Goal: Communication & Community: Answer question/provide support

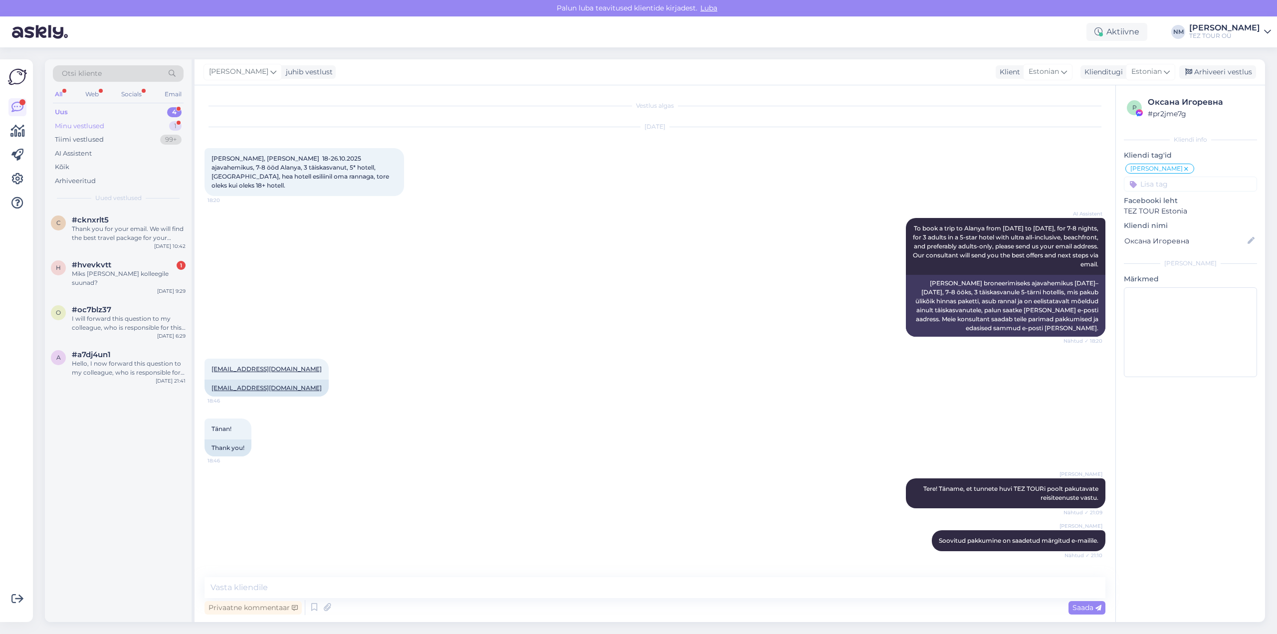
click at [178, 126] on div "1" at bounding box center [175, 126] width 12 height 10
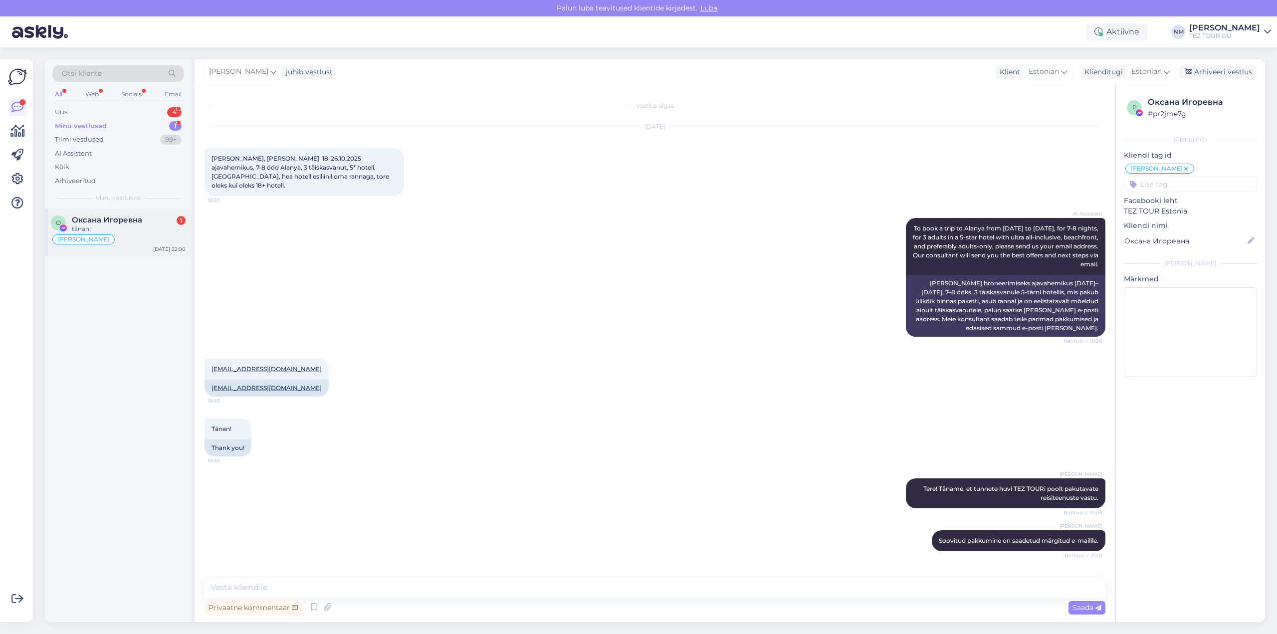
click at [148, 226] on div "tänan!" at bounding box center [129, 228] width 114 height 9
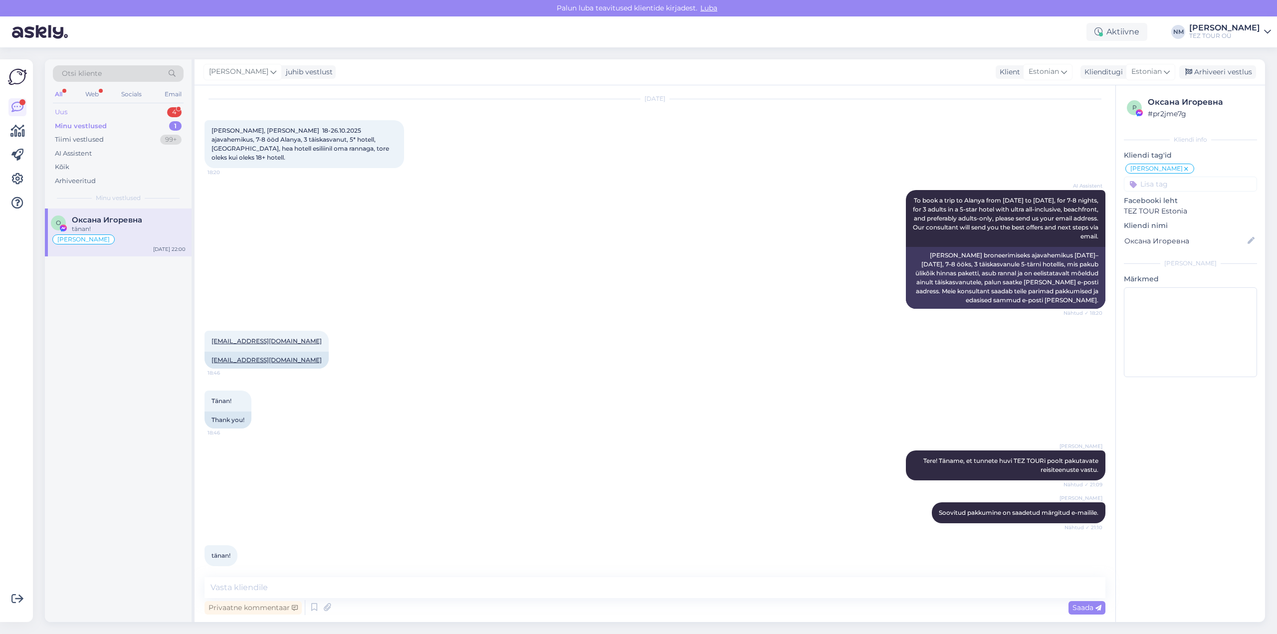
click at [174, 112] on div "4" at bounding box center [174, 112] width 14 height 10
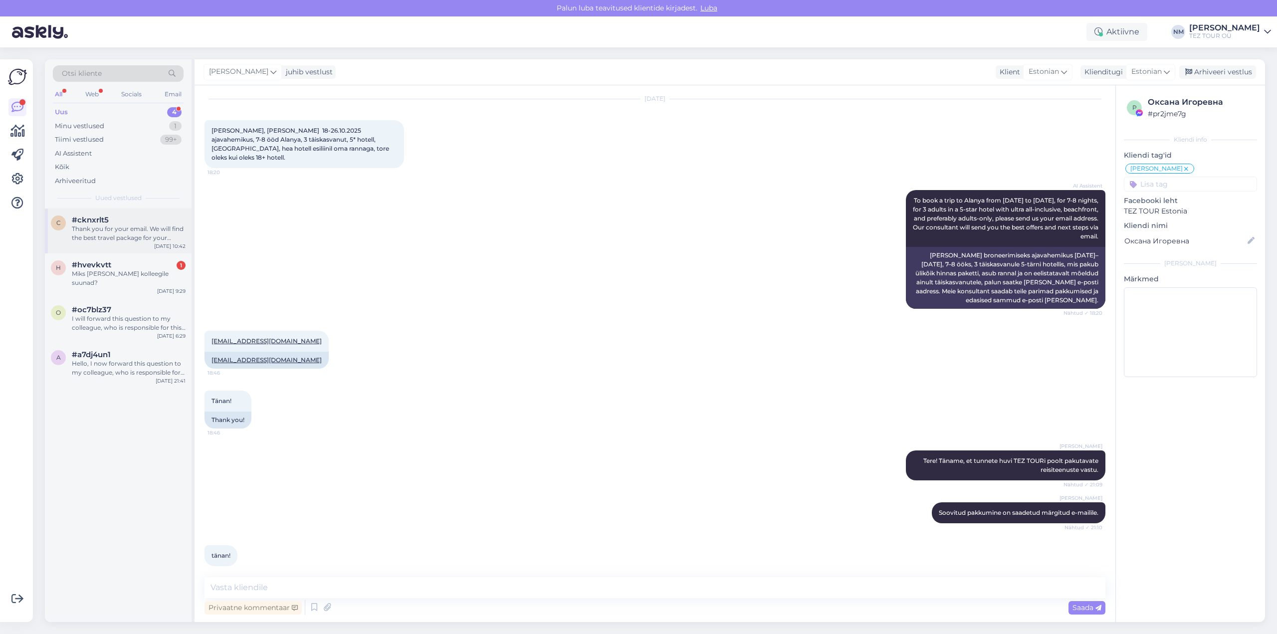
click at [128, 232] on div "Thank you for your email. We will find the best travel package for your parents…" at bounding box center [129, 233] width 114 height 18
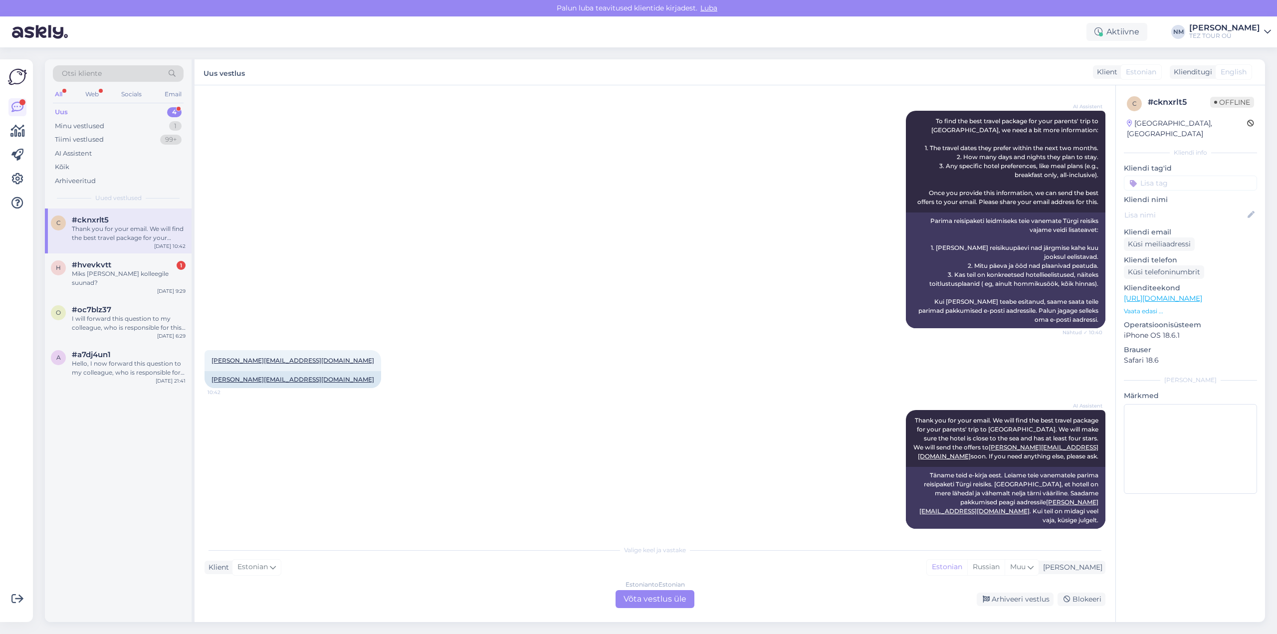
click at [129, 227] on div "Thank you for your email. We will find the best travel package for your parents…" at bounding box center [129, 233] width 114 height 18
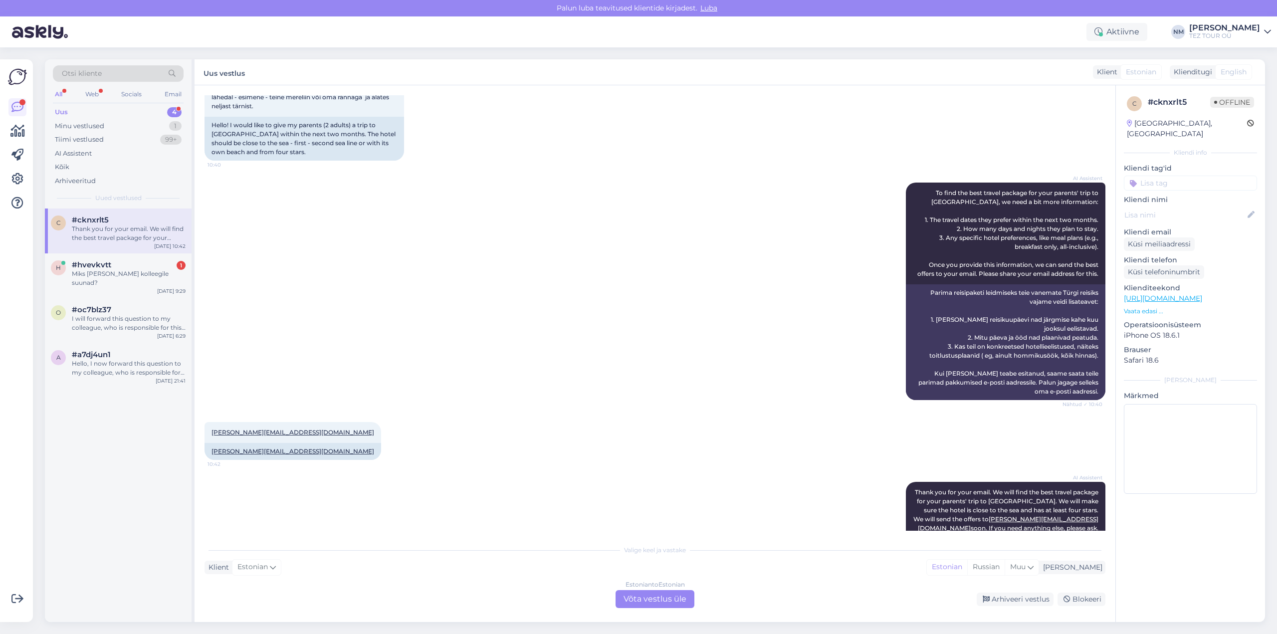
scroll to position [0, 0]
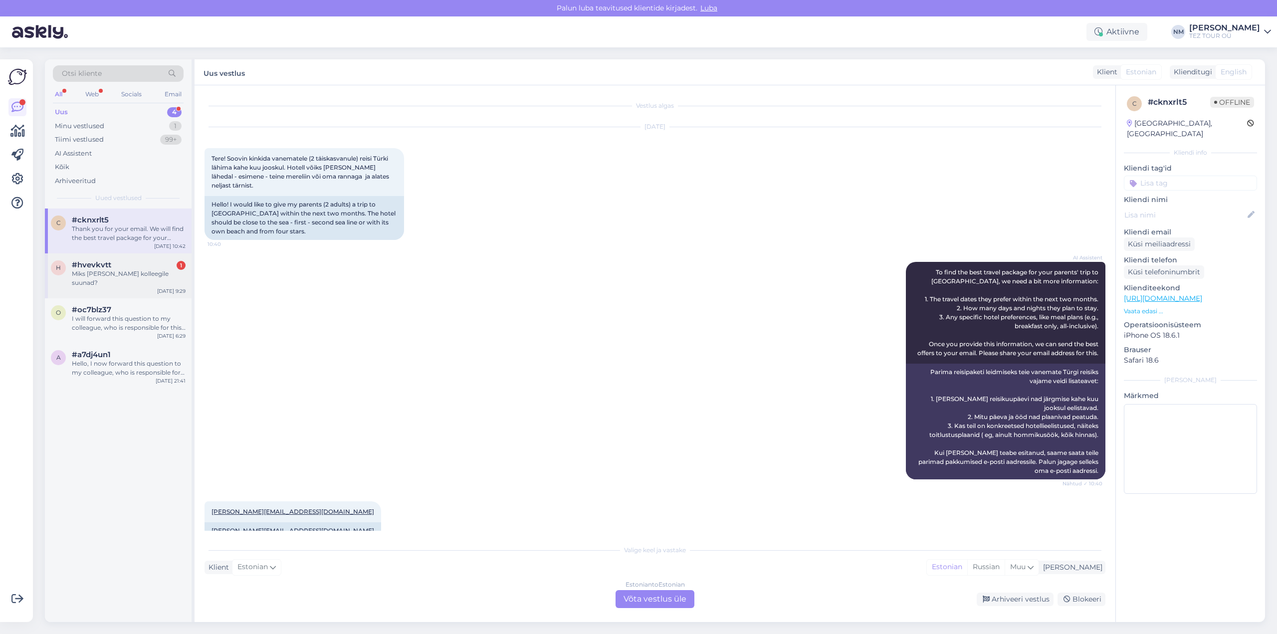
click at [129, 276] on div "Miks [PERSON_NAME] kolleegile suunad?" at bounding box center [129, 278] width 114 height 18
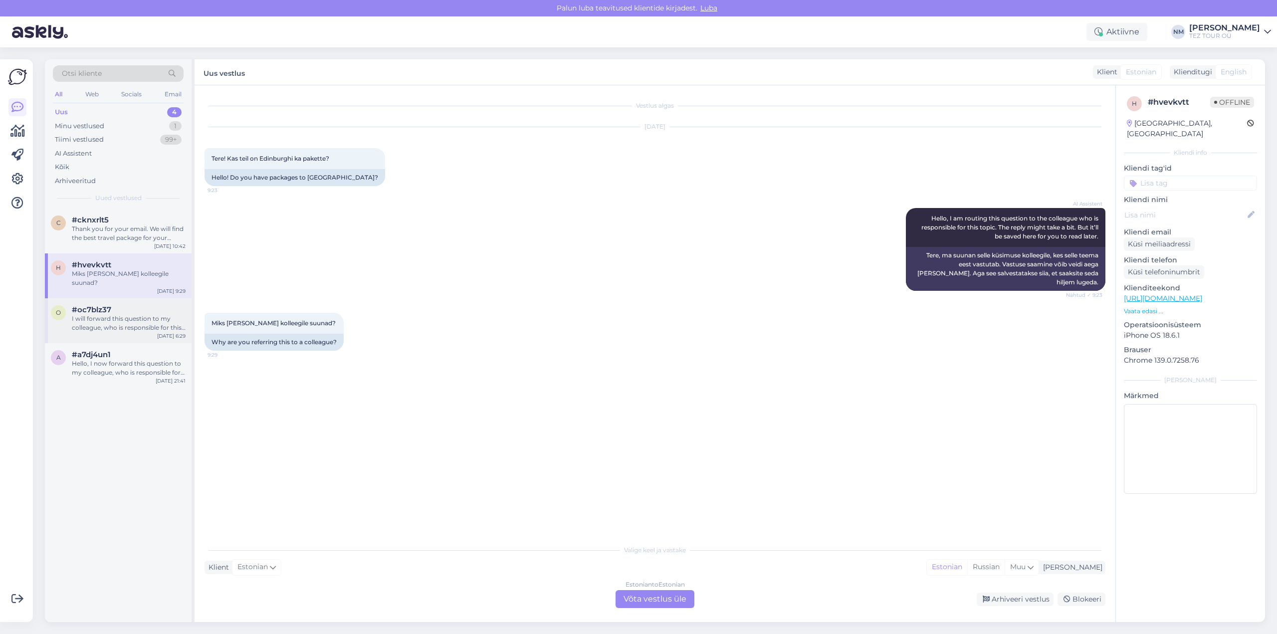
click at [114, 314] on div "I will forward this question to my colleague, who is responsible for this. The …" at bounding box center [129, 323] width 114 height 18
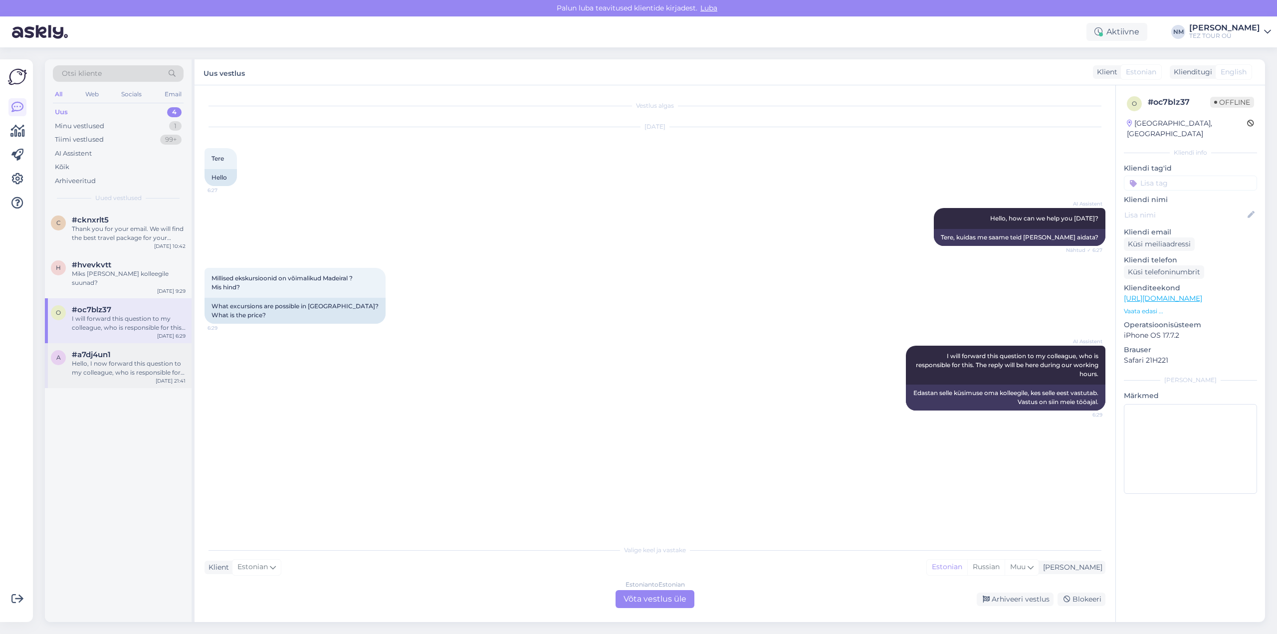
click at [127, 359] on div "Hello, I now forward this question to my colleague, who is responsible for this…" at bounding box center [129, 368] width 114 height 18
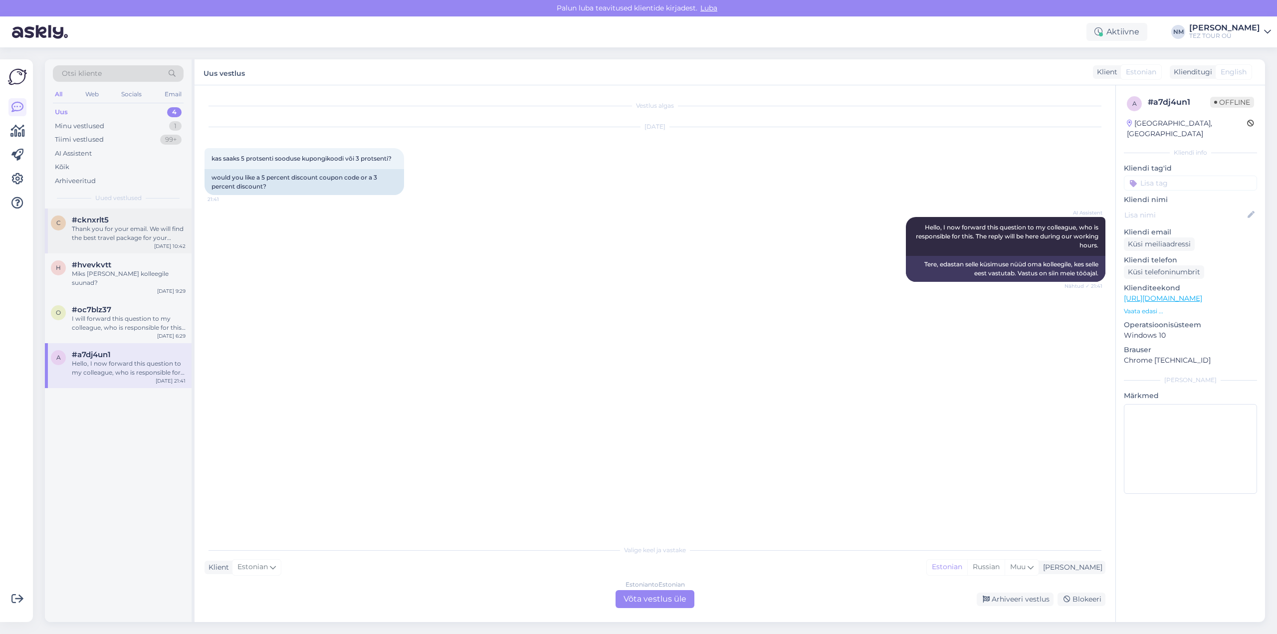
click at [150, 237] on div "Thank you for your email. We will find the best travel package for your parents…" at bounding box center [129, 233] width 114 height 18
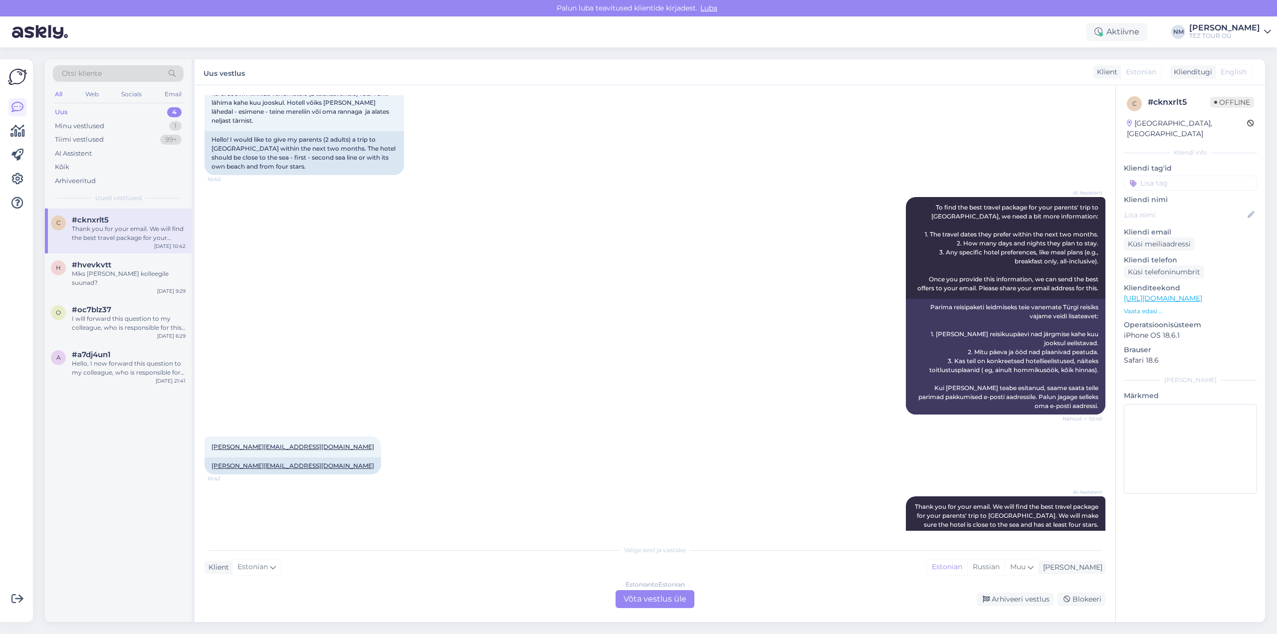
scroll to position [151, 0]
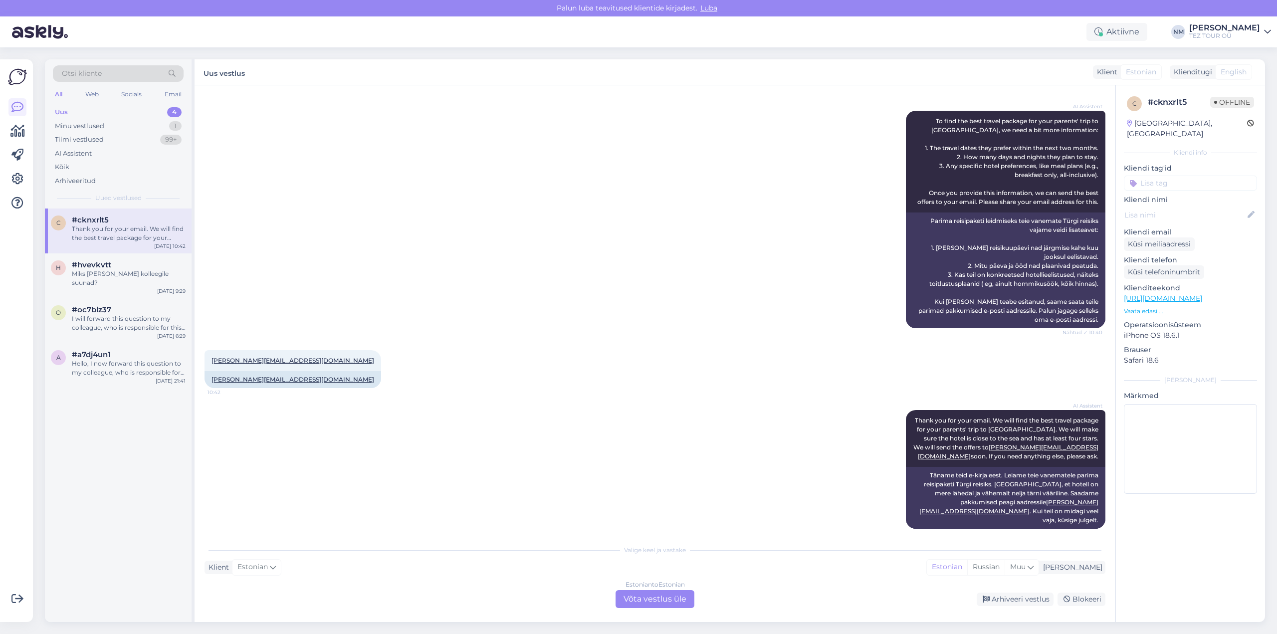
click at [662, 595] on div "Estonian to Estonian Võta vestlus üle" at bounding box center [654, 599] width 79 height 18
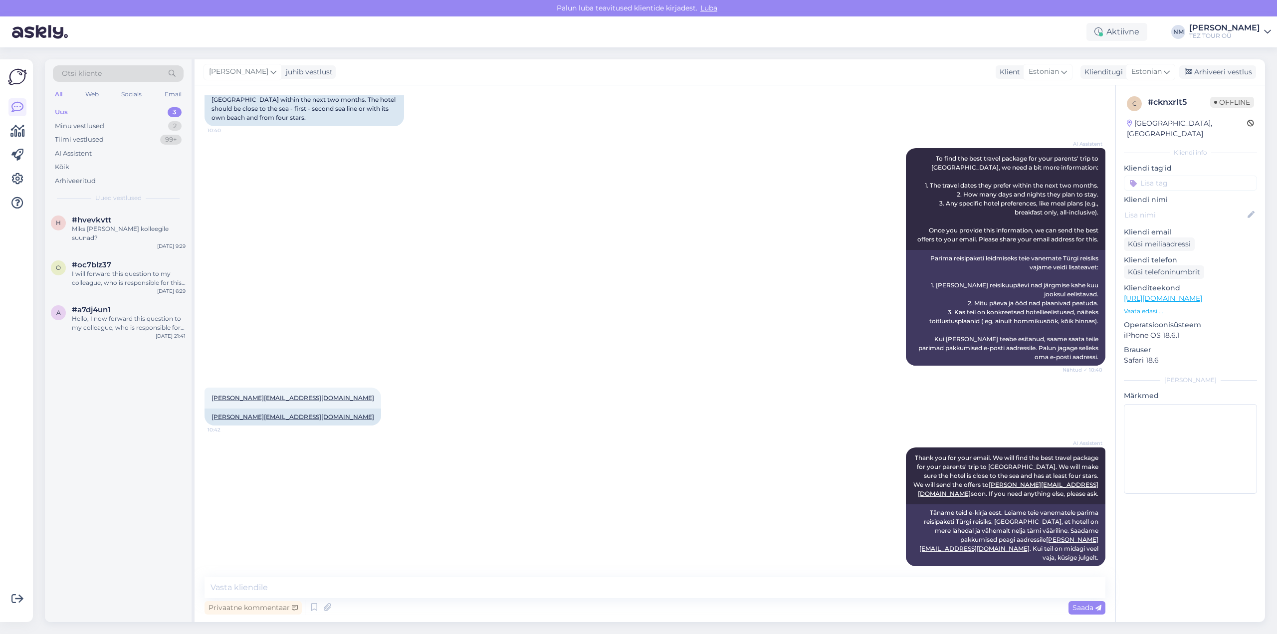
click at [1165, 176] on input at bounding box center [1189, 183] width 133 height 15
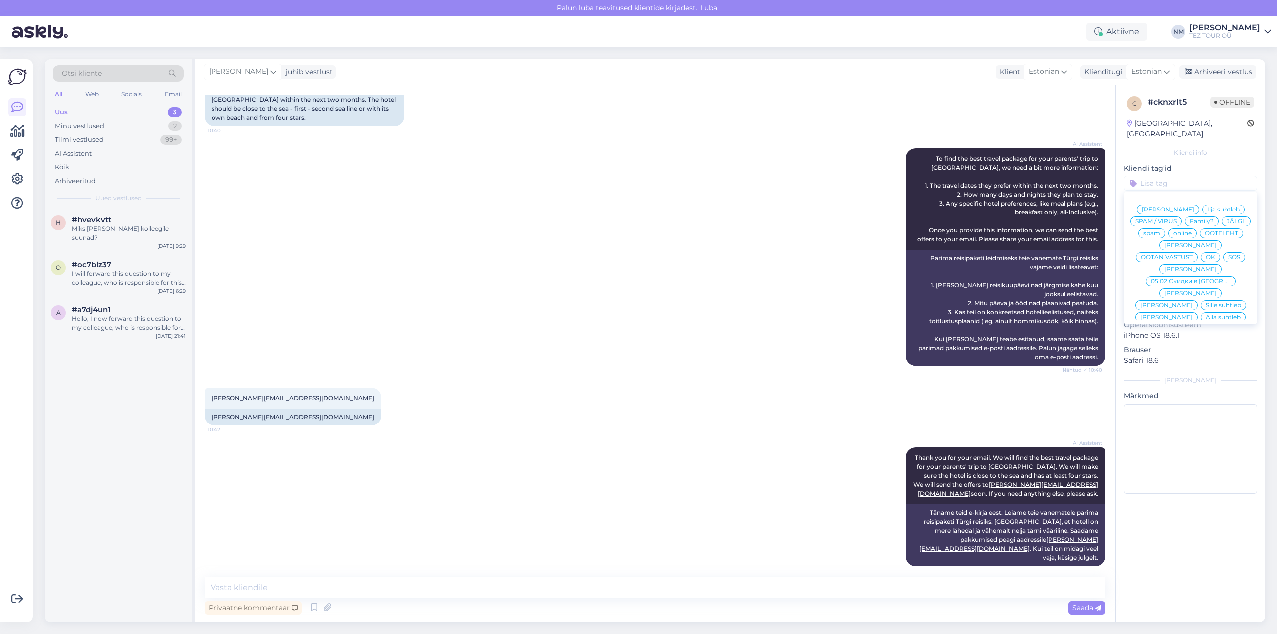
click at [1204, 338] on span "[PERSON_NAME]" at bounding box center [1190, 341] width 52 height 6
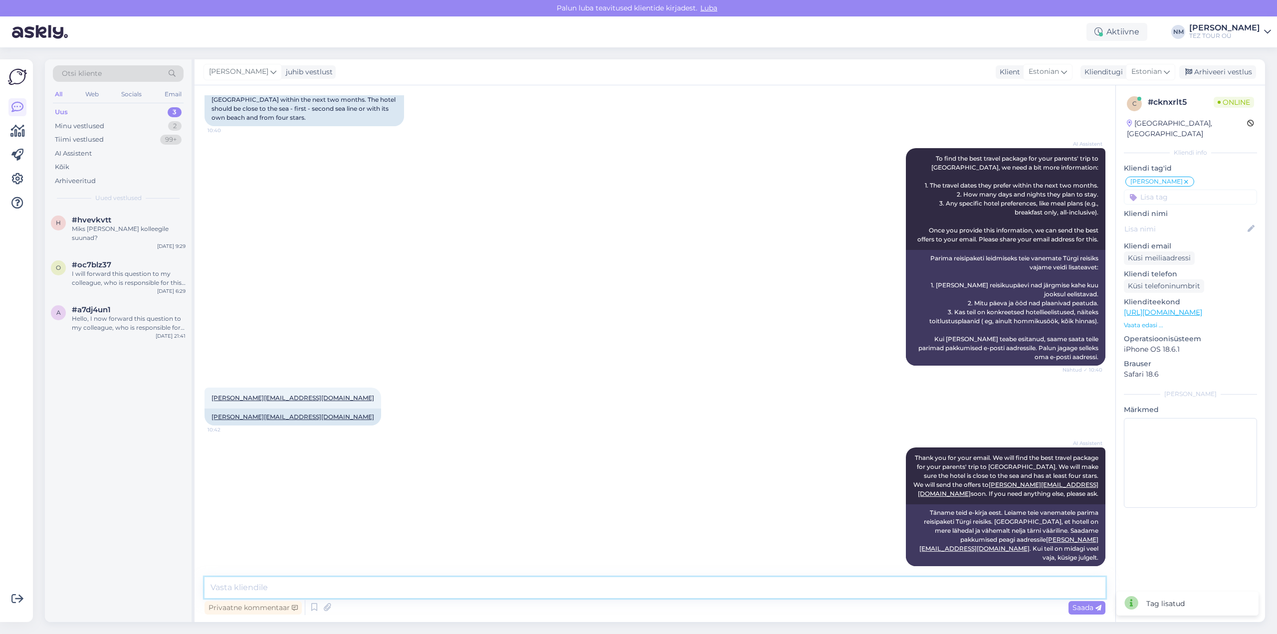
click at [242, 587] on textarea at bounding box center [654, 587] width 901 height 21
drag, startPoint x: 301, startPoint y: 399, endPoint x: 210, endPoint y: 404, distance: 91.4
click at [210, 404] on div "[PERSON_NAME][EMAIL_ADDRESS][DOMAIN_NAME] 10:42" at bounding box center [292, 397] width 177 height 21
copy link "[PERSON_NAME][EMAIL_ADDRESS][DOMAIN_NAME]"
click at [248, 586] on textarea at bounding box center [654, 587] width 901 height 21
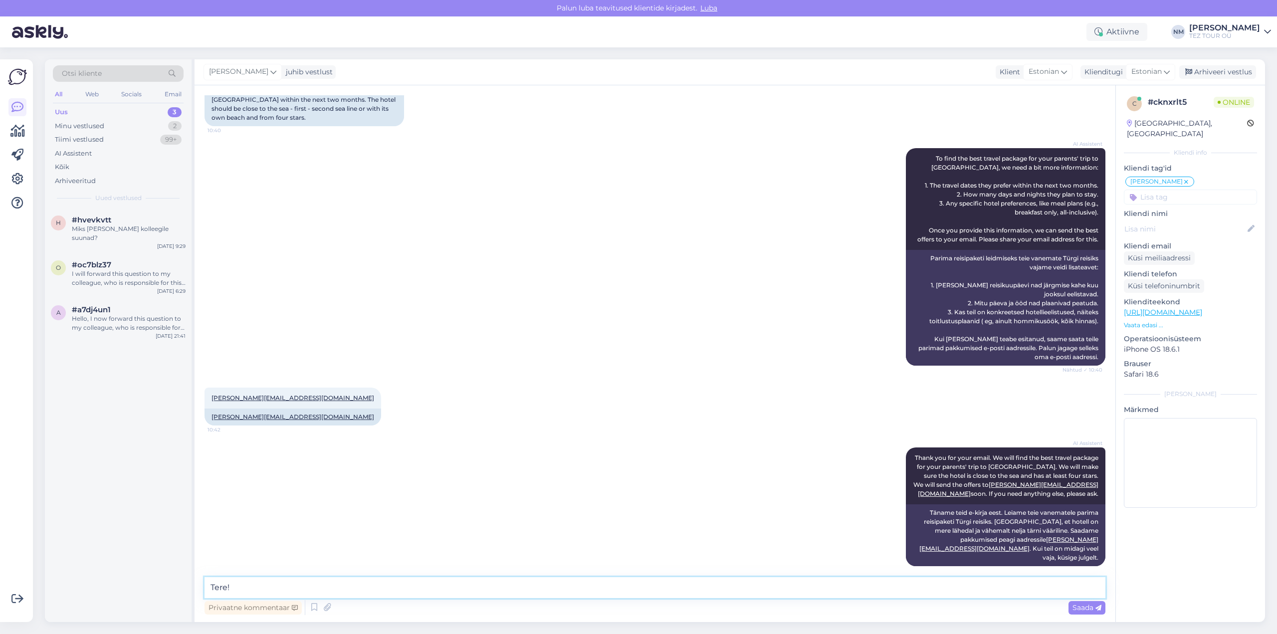
paste textarea "Täname, et tunnete huvi TEZ TOURi poolt pakutavate reisiteenuste vastu."
type textarea "Tere! Täname, et tunnete huvi TEZ TOURi poolt pakutavate reisiteenuste vastu."
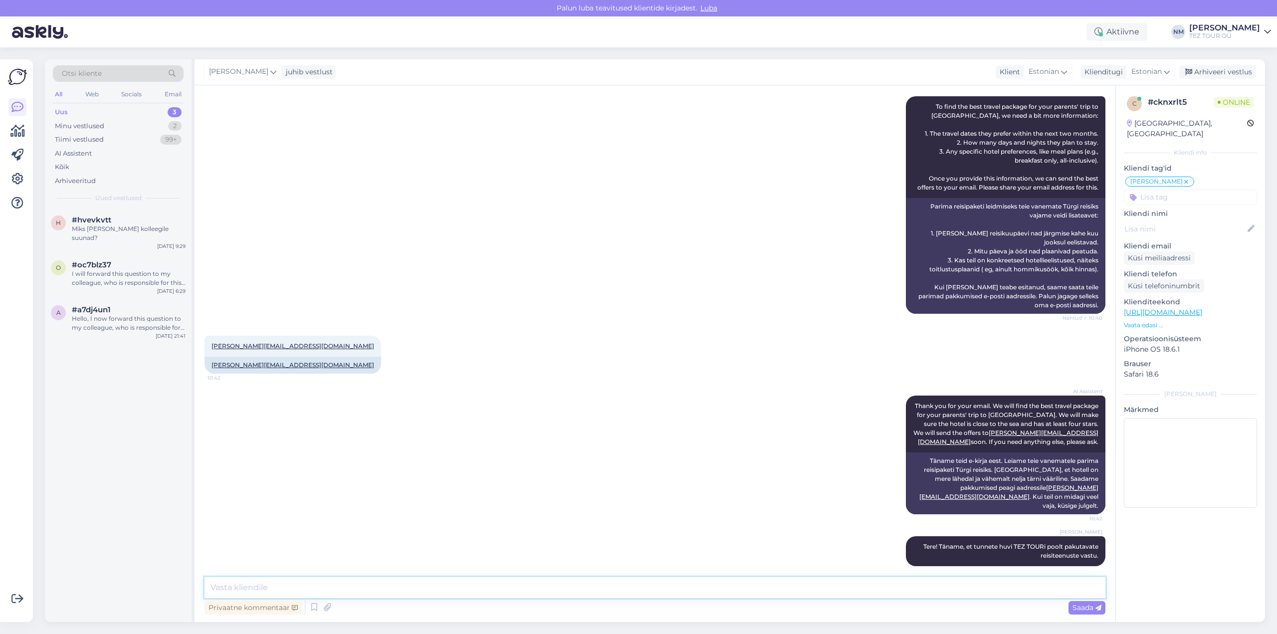
click at [239, 586] on textarea at bounding box center [654, 587] width 901 height 21
click at [299, 587] on textarea at bounding box center [654, 587] width 901 height 21
type textarea "[PERSON_NAME] meelega teen Teile soovitud pakkumise, kuid kuna hotelle ja välju…"
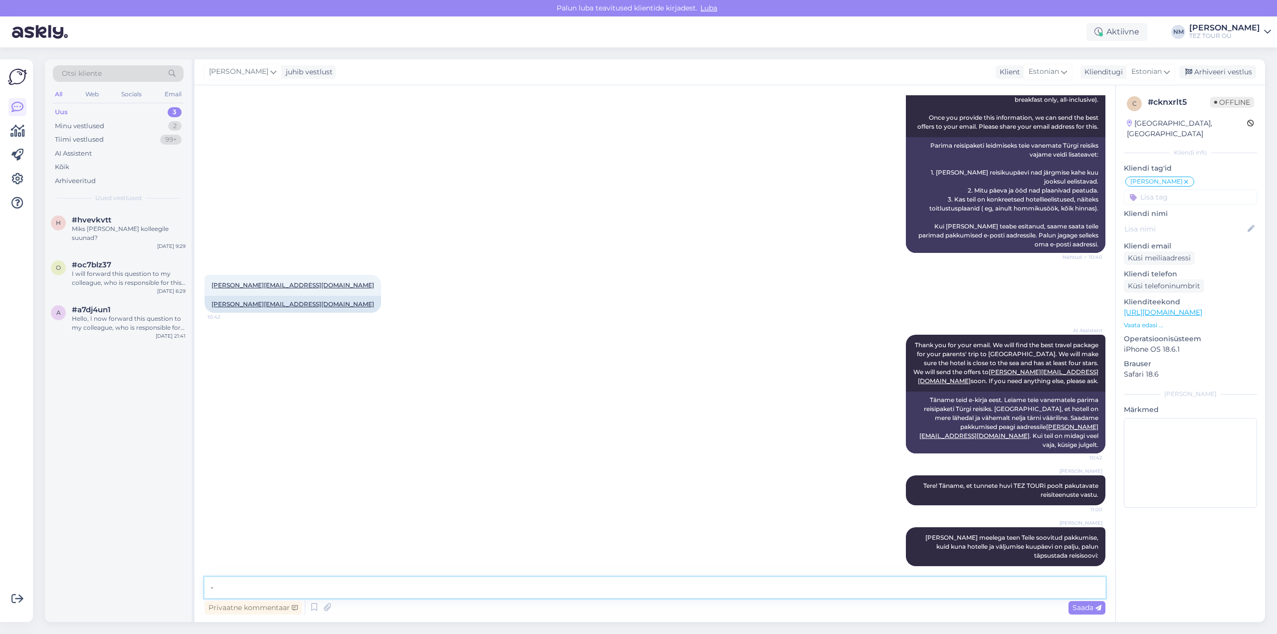
paste textarea "mitmeks ööks plaanite reisida."
click at [334, 585] on textarea "- mitmeks ööks plaanite reisida." at bounding box center [654, 587] width 901 height 21
type textarea "- mitmeks ööks plaanite reisi."
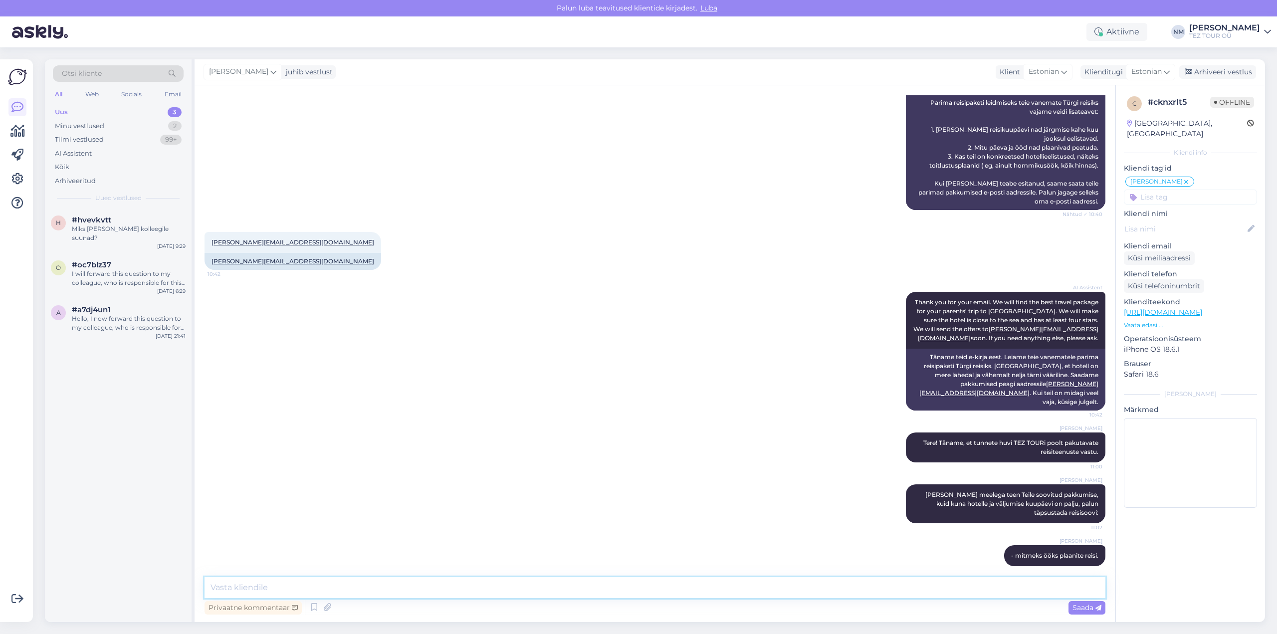
paste textarea "kui saaksite määrata umbkaudse reisi eelarvet, aitaks see mind teha pakkumise m…"
click at [211, 587] on textarea "kui saaksite määrata umbkaudse reisi eelarvet, aitaks see mind teha pakkumise m…" at bounding box center [654, 587] width 901 height 21
type textarea "- kui saaksite määrata umbkaudse reisi eelarvet, aitaks see mind teha pakkumise…"
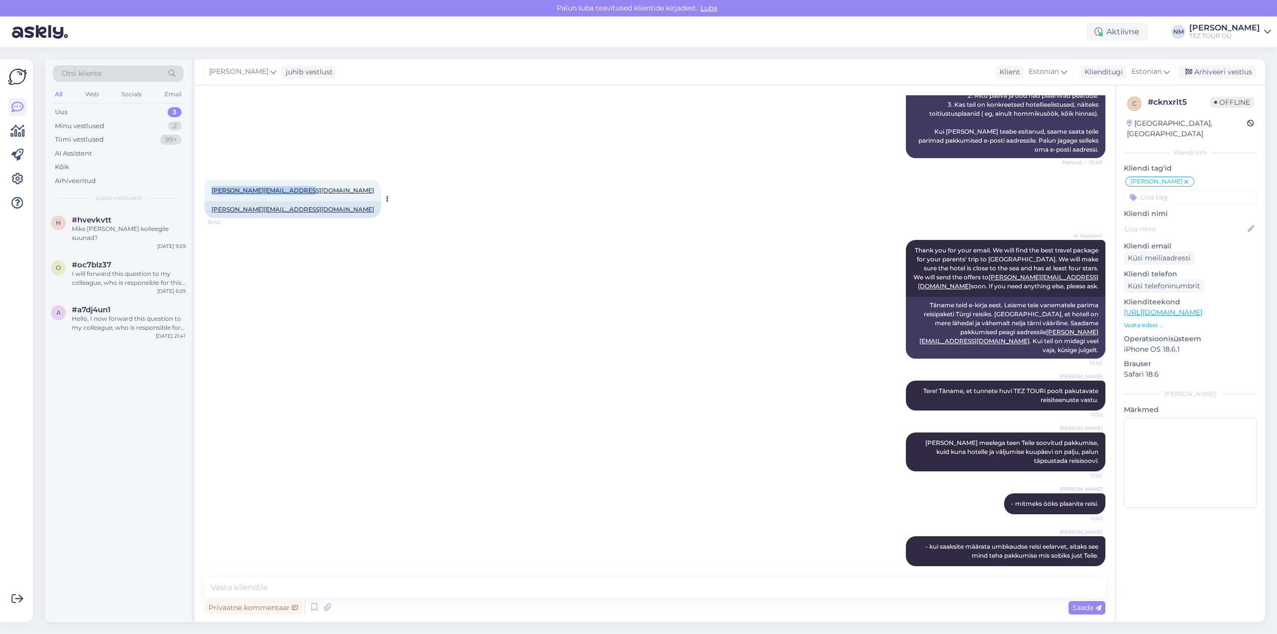
drag, startPoint x: 300, startPoint y: 192, endPoint x: 210, endPoint y: 194, distance: 89.8
click at [210, 194] on div "[PERSON_NAME][EMAIL_ADDRESS][DOMAIN_NAME] 10:42" at bounding box center [292, 190] width 177 height 21
click at [972, 486] on div "[PERSON_NAME] - mitmeks ööks plaanite reisi. 11:02" at bounding box center [654, 503] width 901 height 43
drag, startPoint x: 922, startPoint y: 431, endPoint x: 1090, endPoint y: 453, distance: 169.5
click at [1090, 453] on div "[PERSON_NAME] [PERSON_NAME] meelega teen Teile soovitud pakkumise, kuid kuna ho…" at bounding box center [1005, 451] width 199 height 39
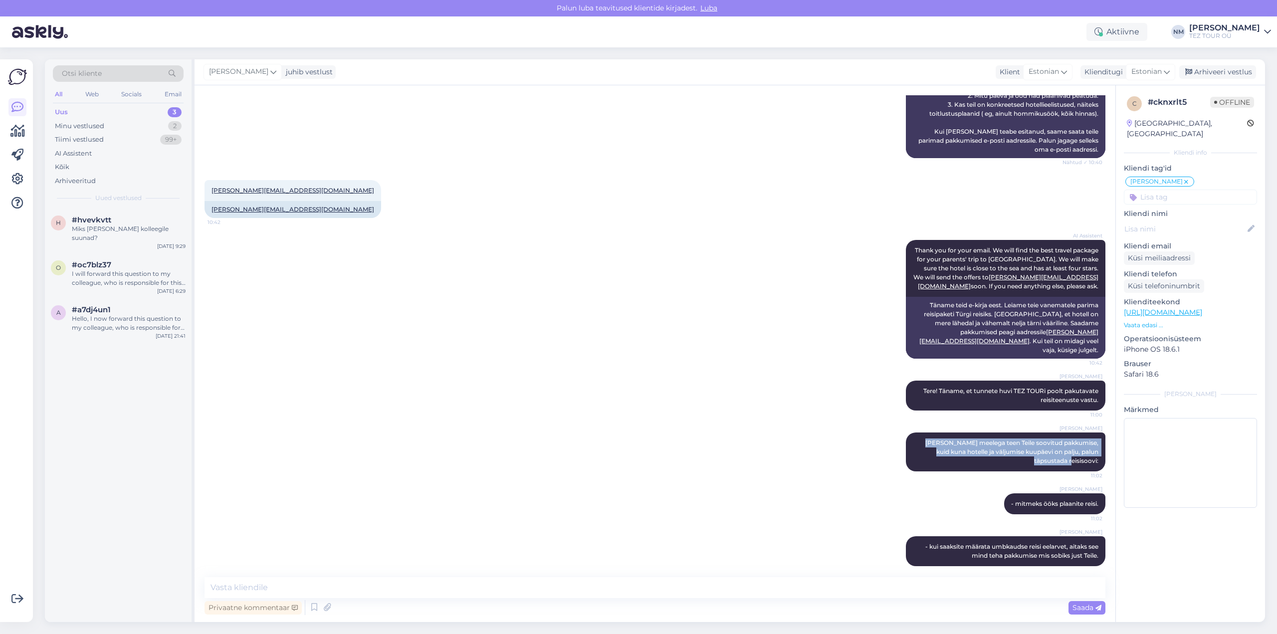
copy span "[PERSON_NAME] meelega teen Teile soovitud pakkumise, kuid kuna hotelle ja välju…"
click at [172, 124] on div "2" at bounding box center [174, 126] width 13 height 10
click at [178, 108] on div "3" at bounding box center [174, 112] width 13 height 10
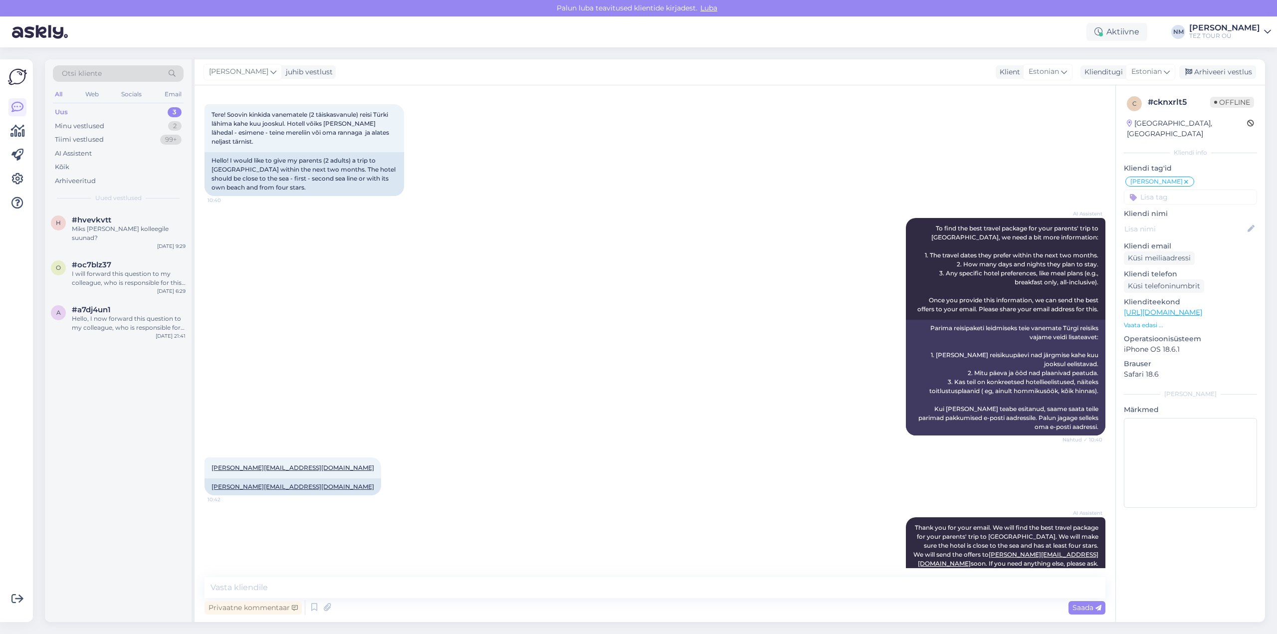
scroll to position [0, 0]
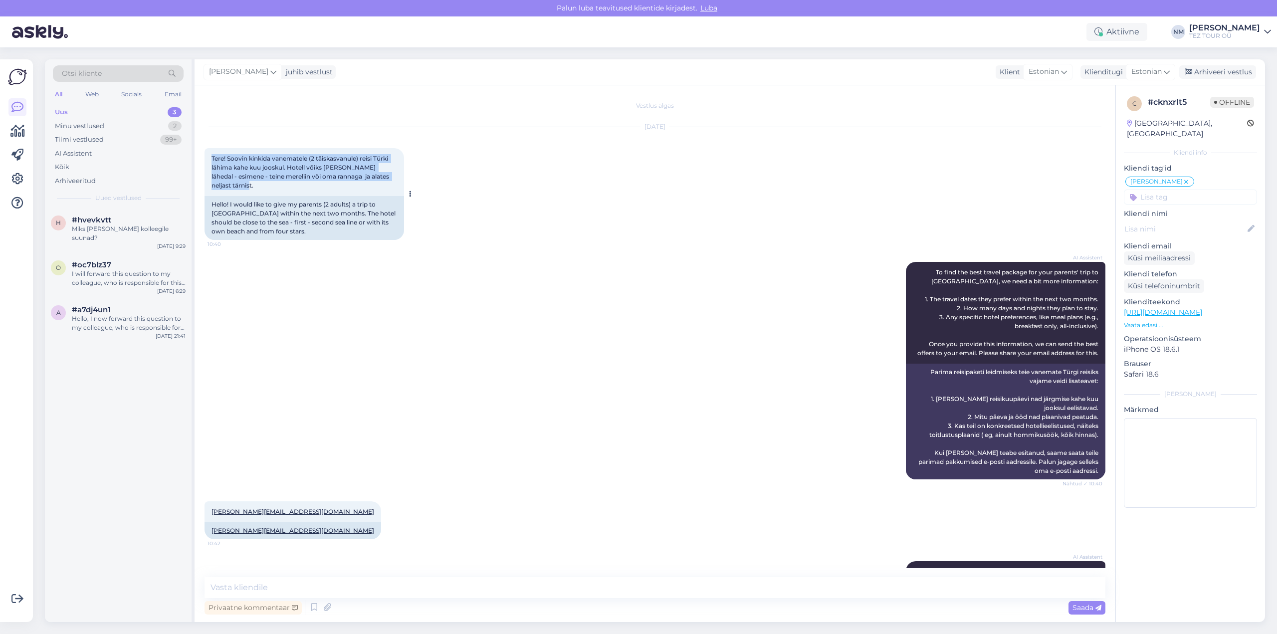
drag, startPoint x: 226, startPoint y: 179, endPoint x: 208, endPoint y: 160, distance: 26.1
click at [208, 160] on div "Tere! Soovin kinkida vanematele (2 täiskasvanule) reisi Türki lähima kahe kuu j…" at bounding box center [303, 172] width 199 height 48
copy span "Tere! Soovin kinkida vanematele (2 täiskasvanule) reisi Türki lähima kahe kuu j…"
click at [175, 113] on div "3" at bounding box center [175, 112] width 14 height 10
click at [137, 232] on div "Miks [PERSON_NAME] kolleegile suunad?" at bounding box center [129, 233] width 114 height 18
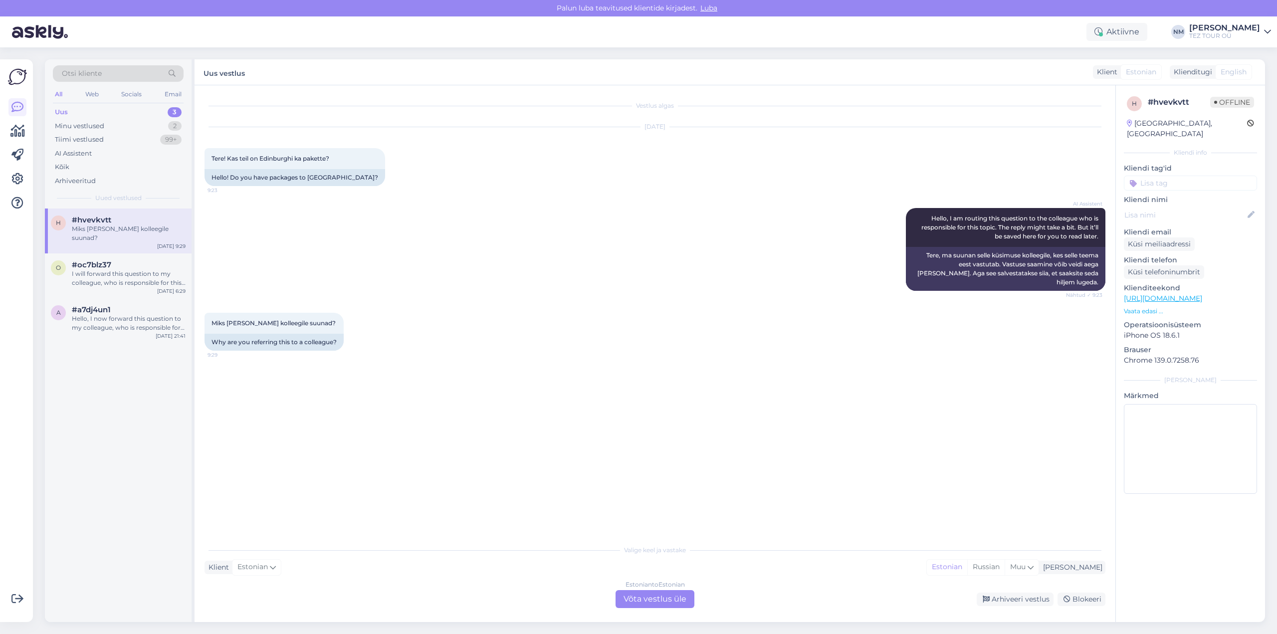
click at [658, 601] on div "Estonian to Estonian Võta vestlus üle" at bounding box center [654, 599] width 79 height 18
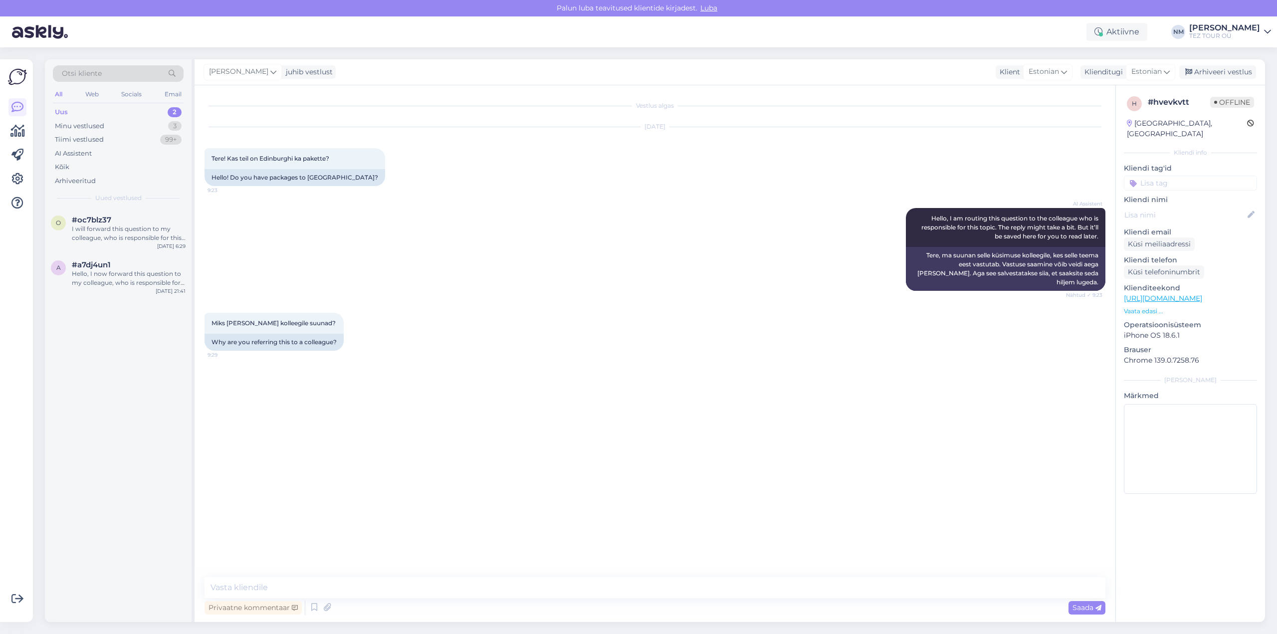
click at [1165, 176] on input at bounding box center [1189, 183] width 133 height 15
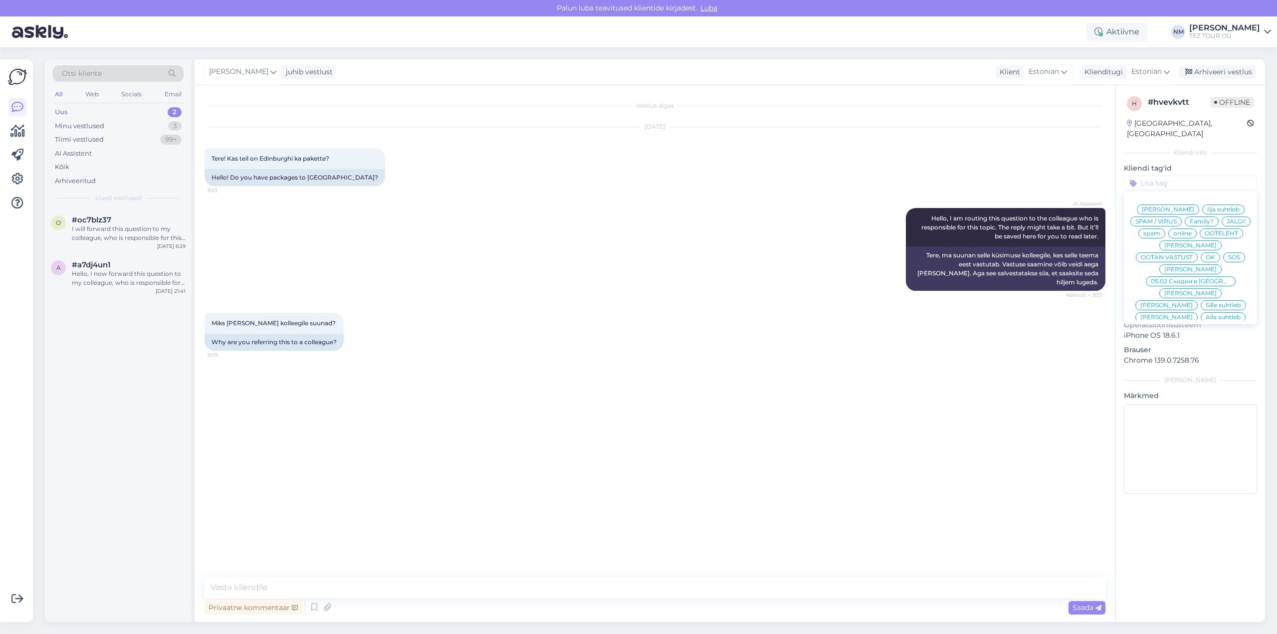
click at [1203, 338] on span "[PERSON_NAME]" at bounding box center [1190, 341] width 52 height 6
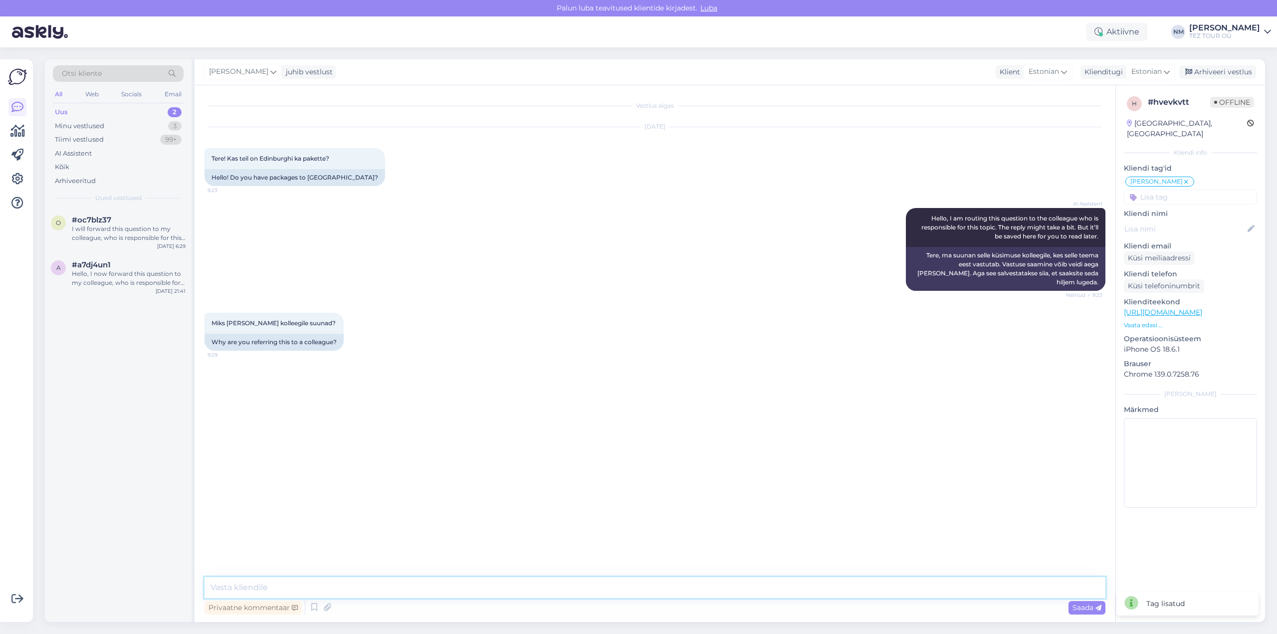
click at [224, 587] on textarea at bounding box center [654, 587] width 901 height 21
paste textarea "Täname, et tunnete huvi TEZ TOURi poolt pakutavate reisiteenuste vastu."
type textarea "Tere! Täname, et tunnete huvi TEZ TOURi poolt pakutavate reisiteenuste vastu."
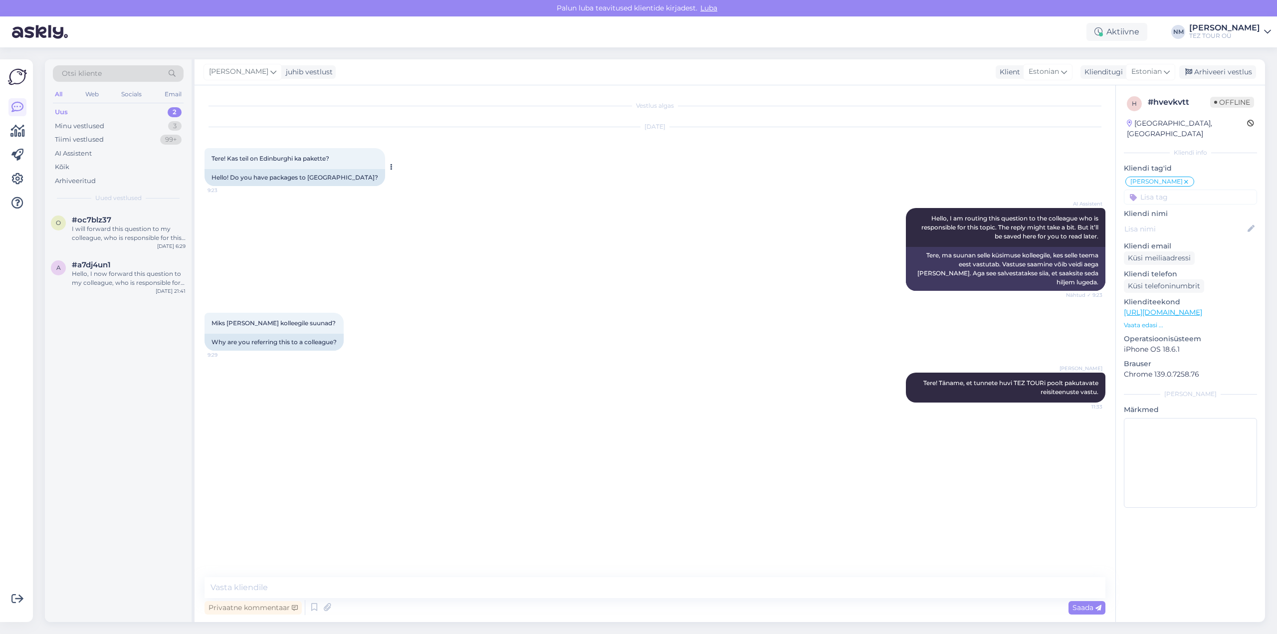
click at [293, 155] on span "Tere! Kas teil on Edinburghi ka pakette?" at bounding box center [270, 158] width 118 height 7
drag, startPoint x: 289, startPoint y: 158, endPoint x: 262, endPoint y: 159, distance: 26.9
click at [262, 159] on span "Tere! Kas teil on Edinburghi ka pakette?" at bounding box center [270, 158] width 118 height 7
copy span "[GEOGRAPHIC_DATA]"
click at [240, 592] on textarea at bounding box center [654, 587] width 901 height 21
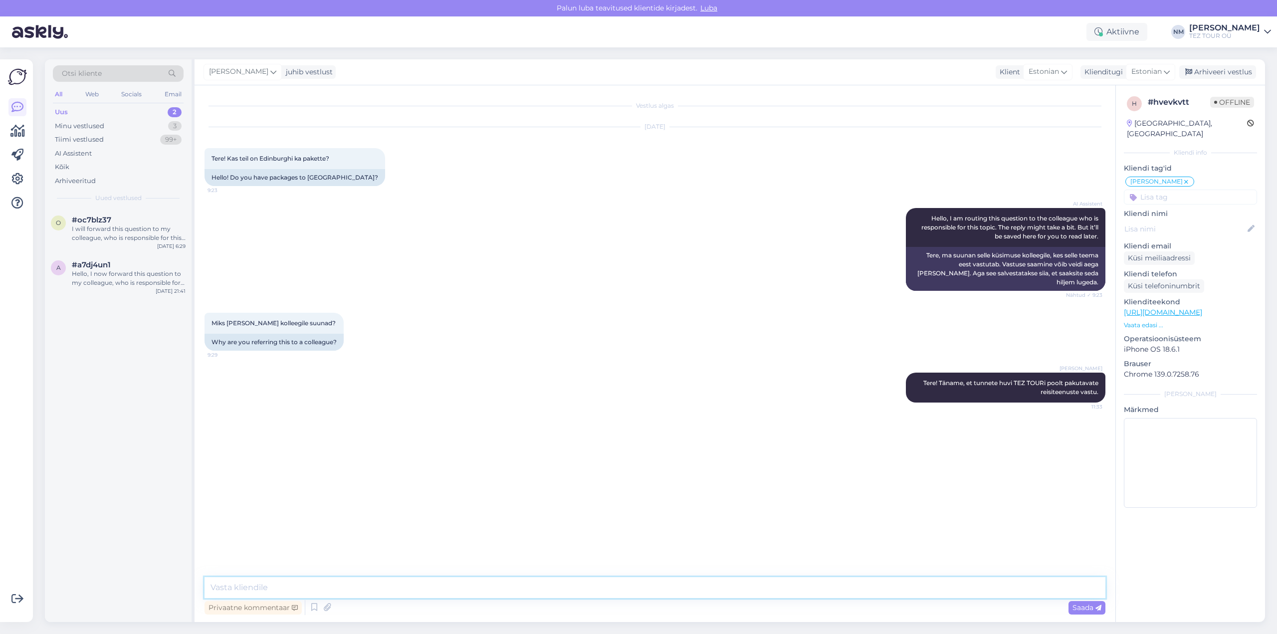
paste textarea "[PERSON_NAME] Šotimaale, samuti [GEOGRAPHIC_DATA] ja [GEOGRAPHIC_DATA] me ei pa…"
type textarea "[PERSON_NAME] Šotimaale, samuti [GEOGRAPHIC_DATA] ja [GEOGRAPHIC_DATA] me ei pa…"
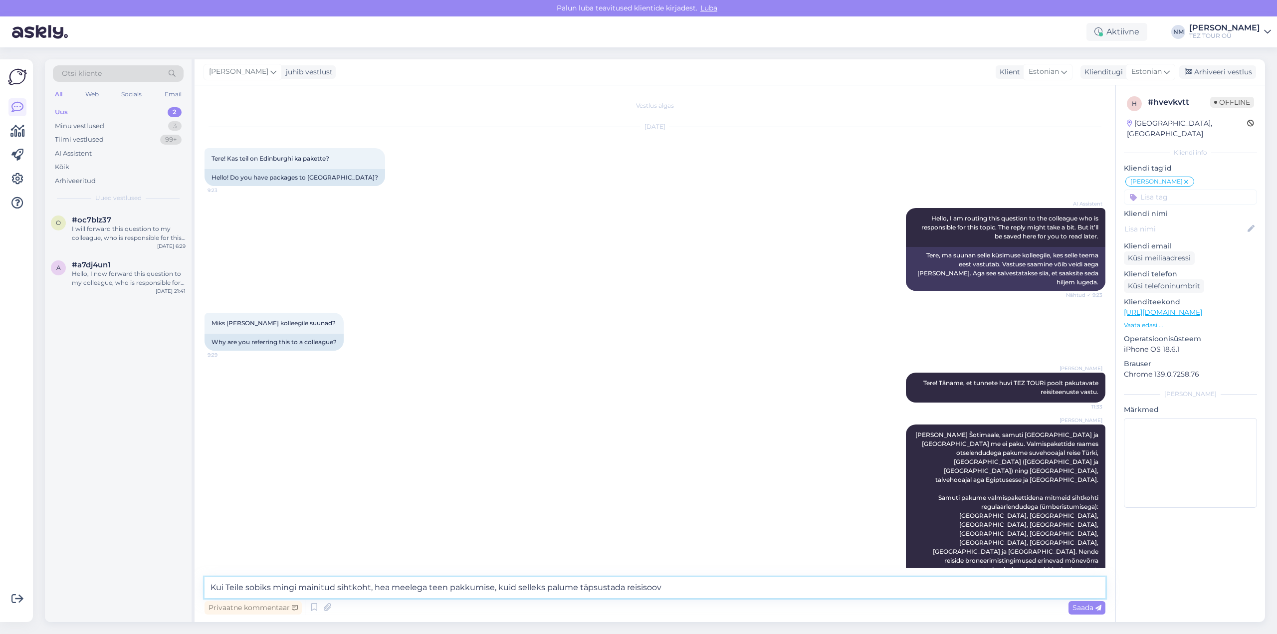
type textarea "Kui Teile sobiks mingi mainitud sihtkoht, hea meelega teen pakkumise, kuid sell…"
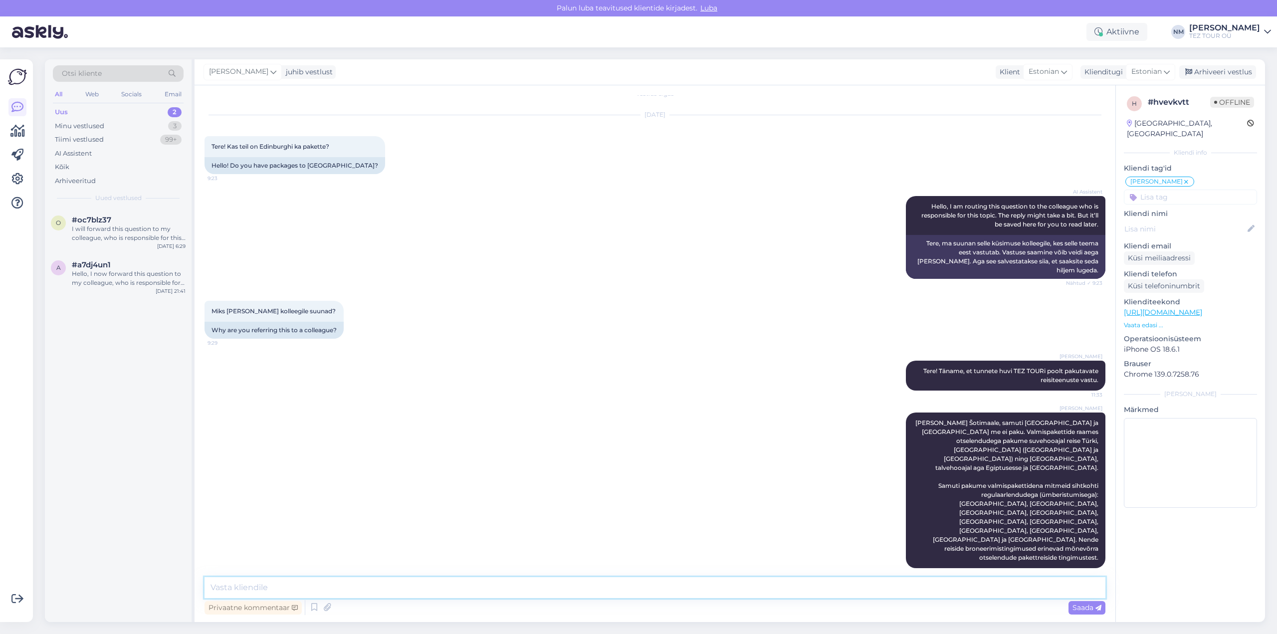
paste textarea "- kuhu, [PERSON_NAME] ja mitmeks ööks plaanite reisida. - Mitu inimest soovib r…"
type textarea "- kuhu, [PERSON_NAME] ja mitmeks ööks plaanite reisida. - Mitu inimest soovib r…"
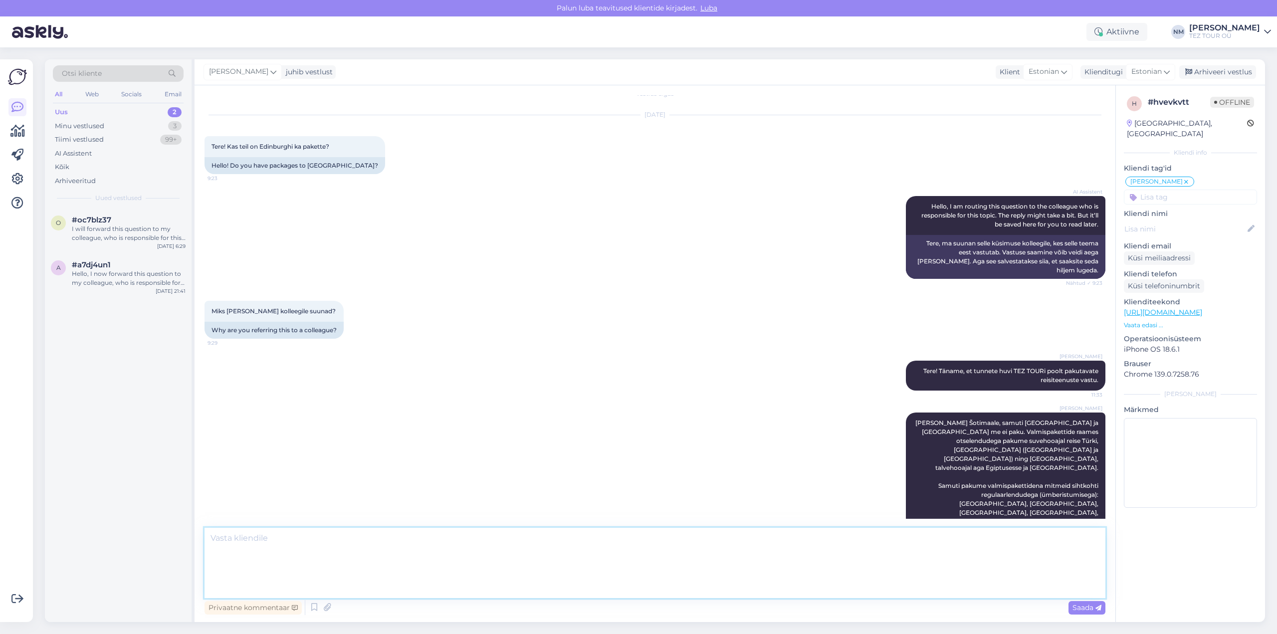
scroll to position [109, 0]
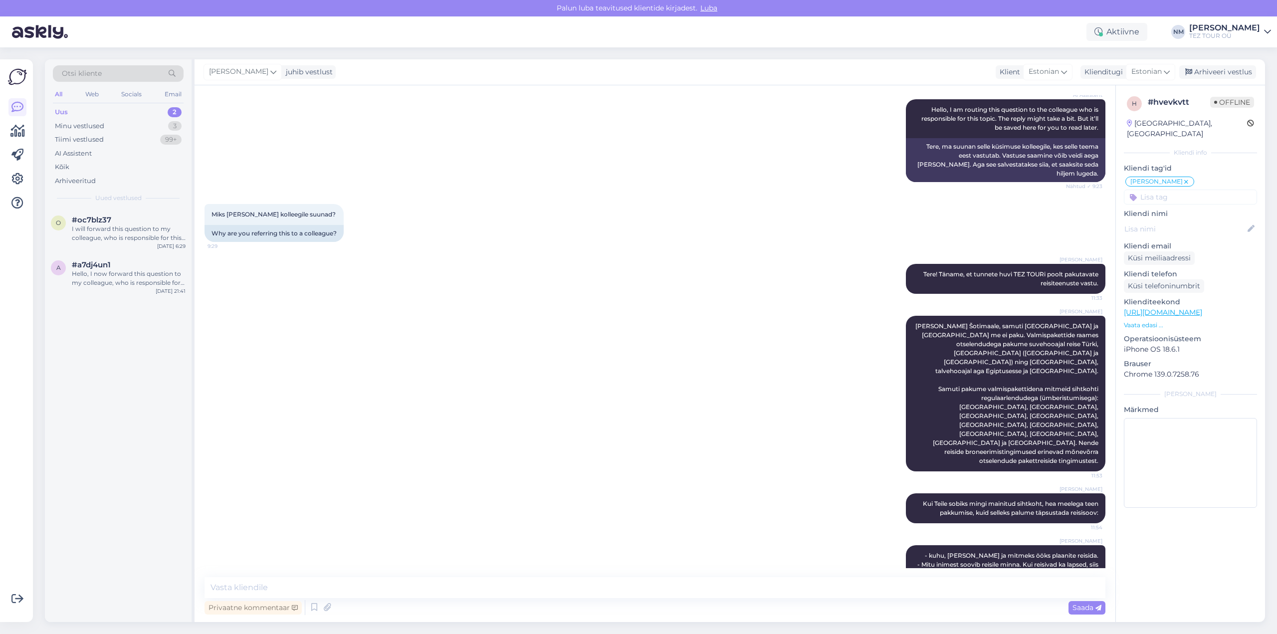
click at [177, 109] on div "2" at bounding box center [175, 112] width 14 height 10
click at [141, 230] on div "I will forward this question to my colleague, who is responsible for this. The …" at bounding box center [129, 233] width 114 height 18
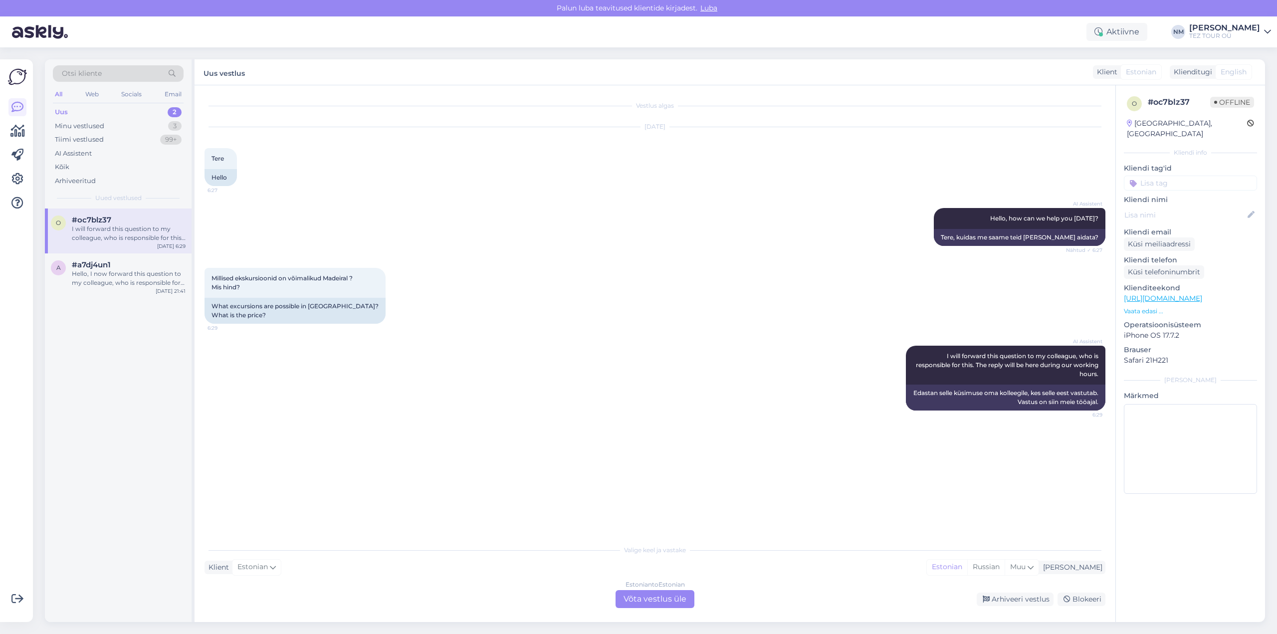
click at [674, 601] on div "Estonian to Estonian Võta vestlus üle" at bounding box center [654, 599] width 79 height 18
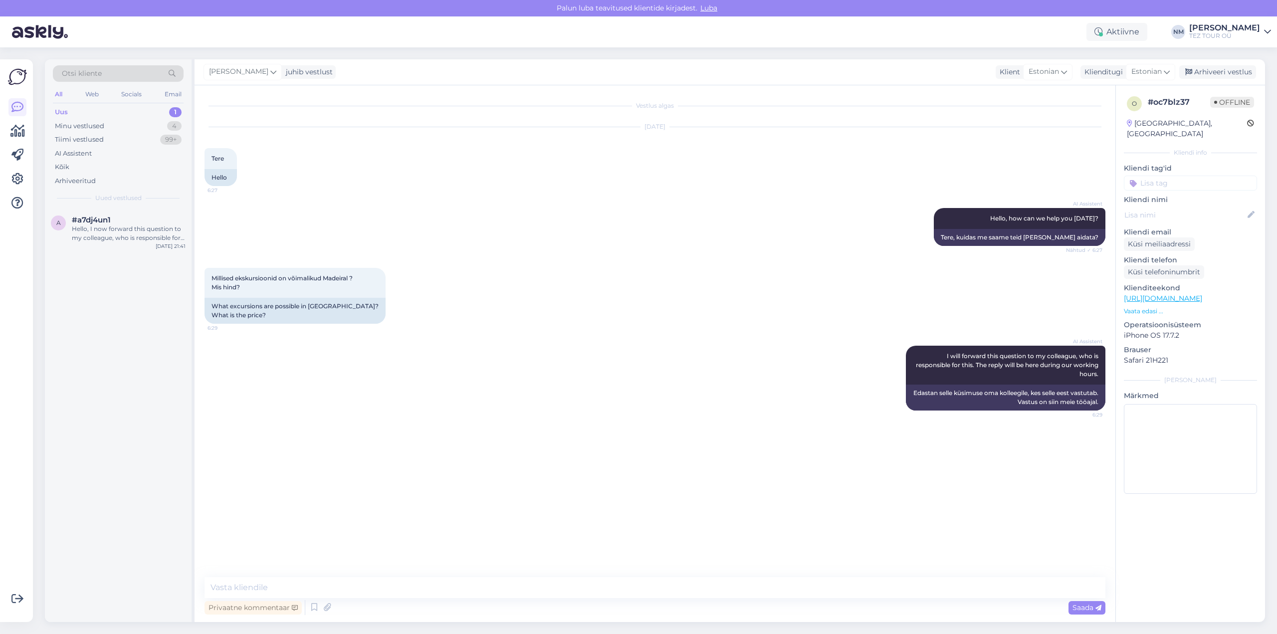
click at [1166, 176] on input at bounding box center [1189, 183] width 133 height 15
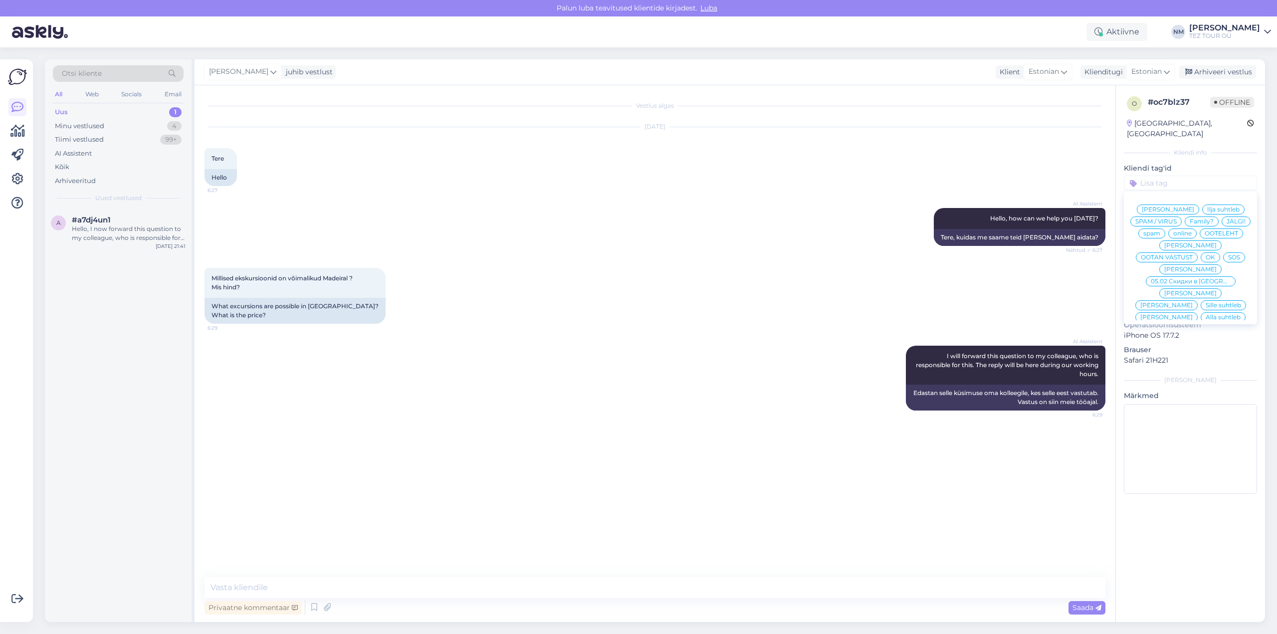
click at [1201, 338] on span "[PERSON_NAME]" at bounding box center [1190, 341] width 52 height 6
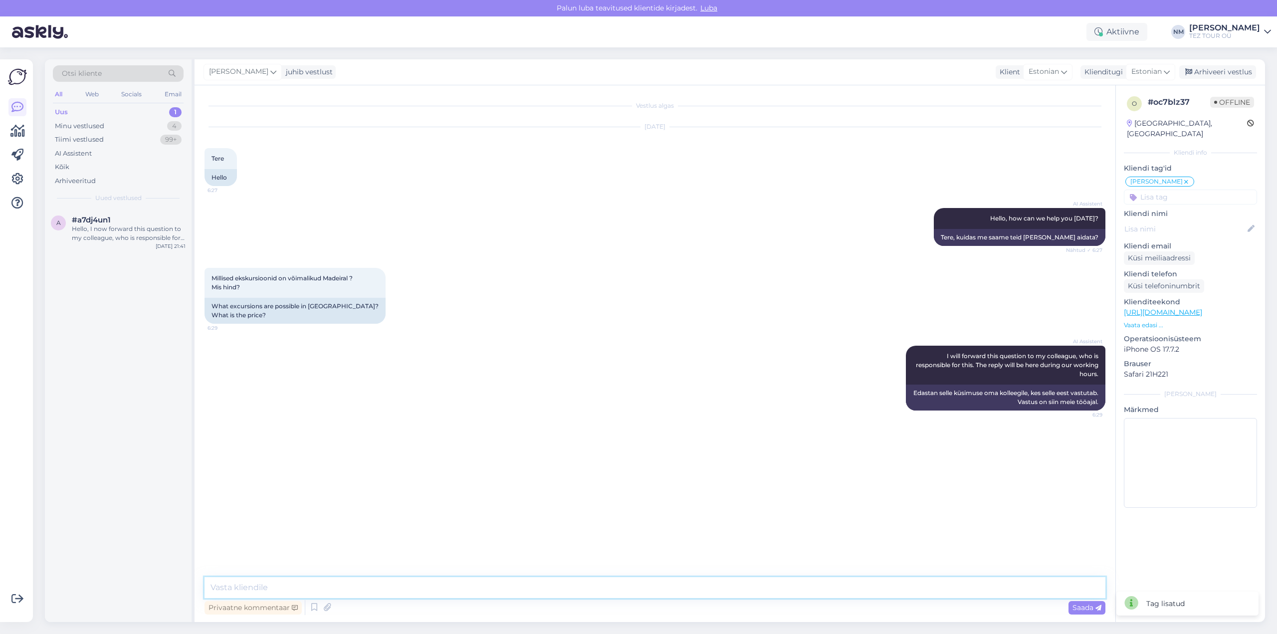
click at [265, 584] on textarea at bounding box center [654, 587] width 901 height 21
paste textarea "Täname, et tunnete huvi TEZ TOURi poolt pakutavate reisiteenuste vastu."
type textarea "Tere! Täname, et tunnete huvi TEZ TOURi poolt pakutavate reisiteenuste vastu."
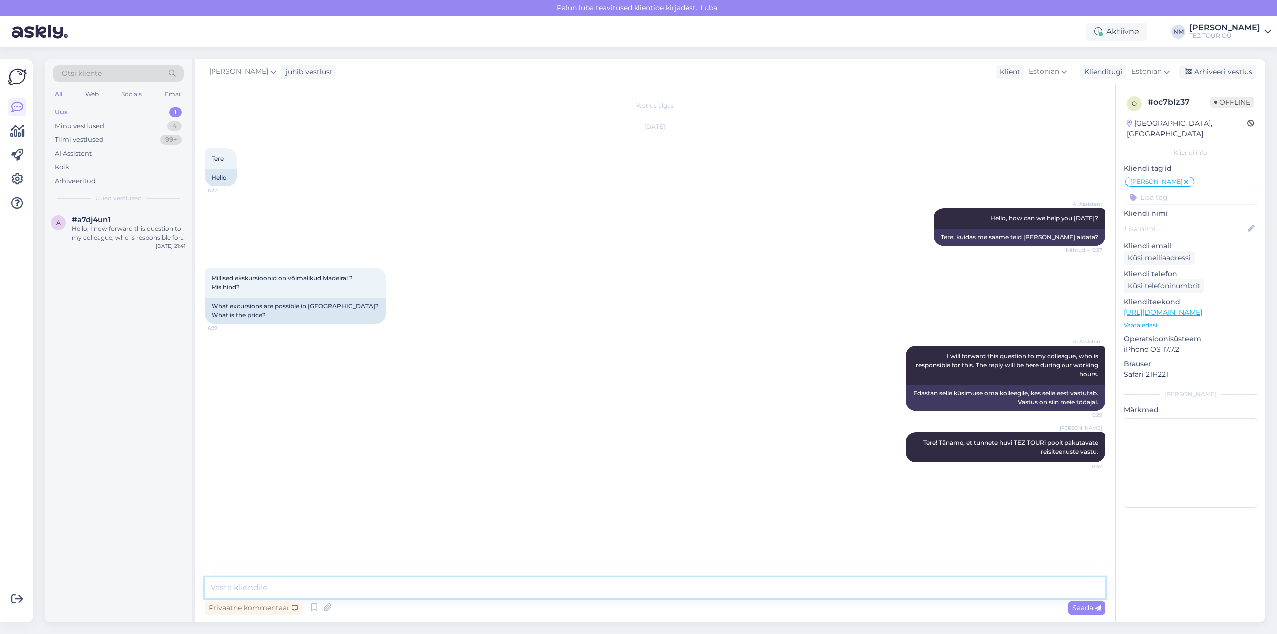
paste textarea "Madeiral pakutavate ekskursioonide ja nende hindadega saate tutvuda siin:"
paste textarea "[URL][DOMAIN_NAME]"
type textarea "Madeiral pakutavate ekskursioonide ja nende hindadega saate tutvuda siin: [URL]…"
click at [176, 111] on div "1" at bounding box center [175, 112] width 12 height 10
click at [147, 237] on div "Hello, I now forward this question to my colleague, who is responsible for this…" at bounding box center [129, 233] width 114 height 18
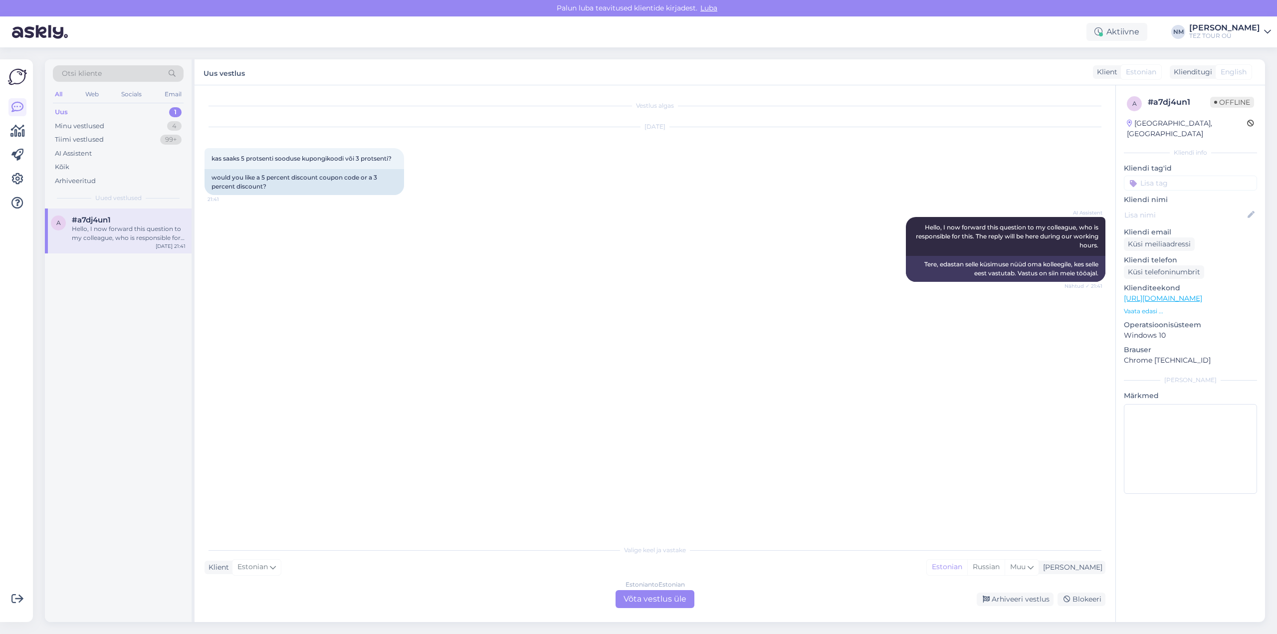
click at [654, 599] on div "Estonian to Estonian Võta vestlus üle" at bounding box center [654, 599] width 79 height 18
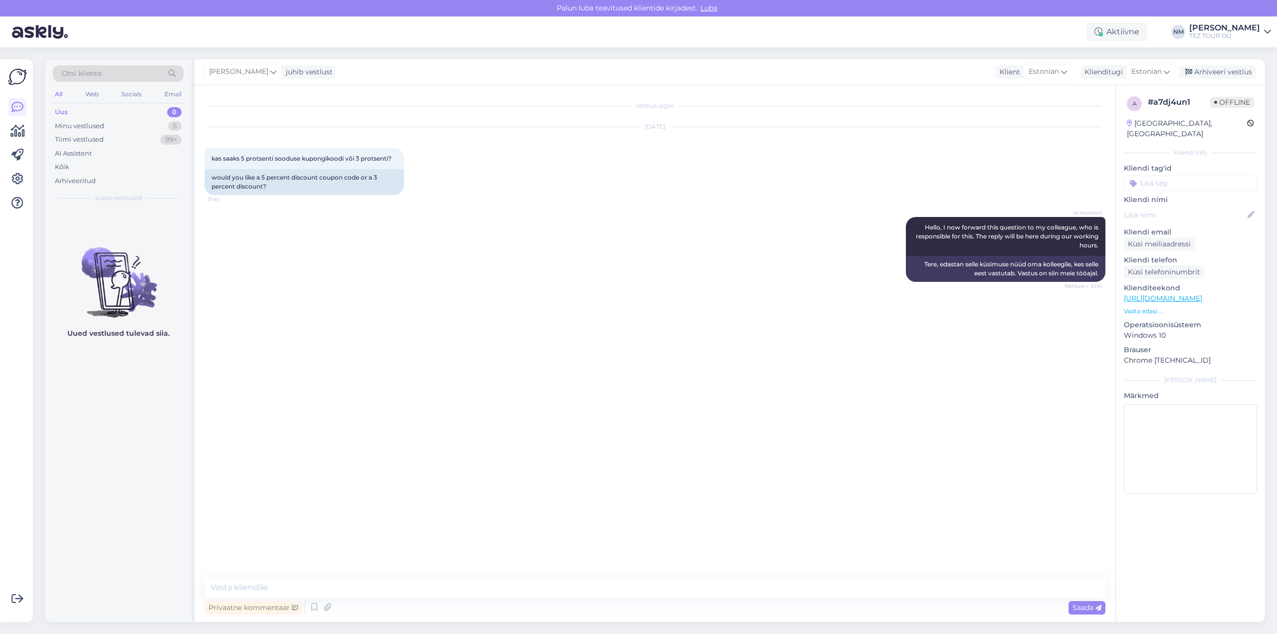
click at [1170, 176] on input at bounding box center [1189, 183] width 133 height 15
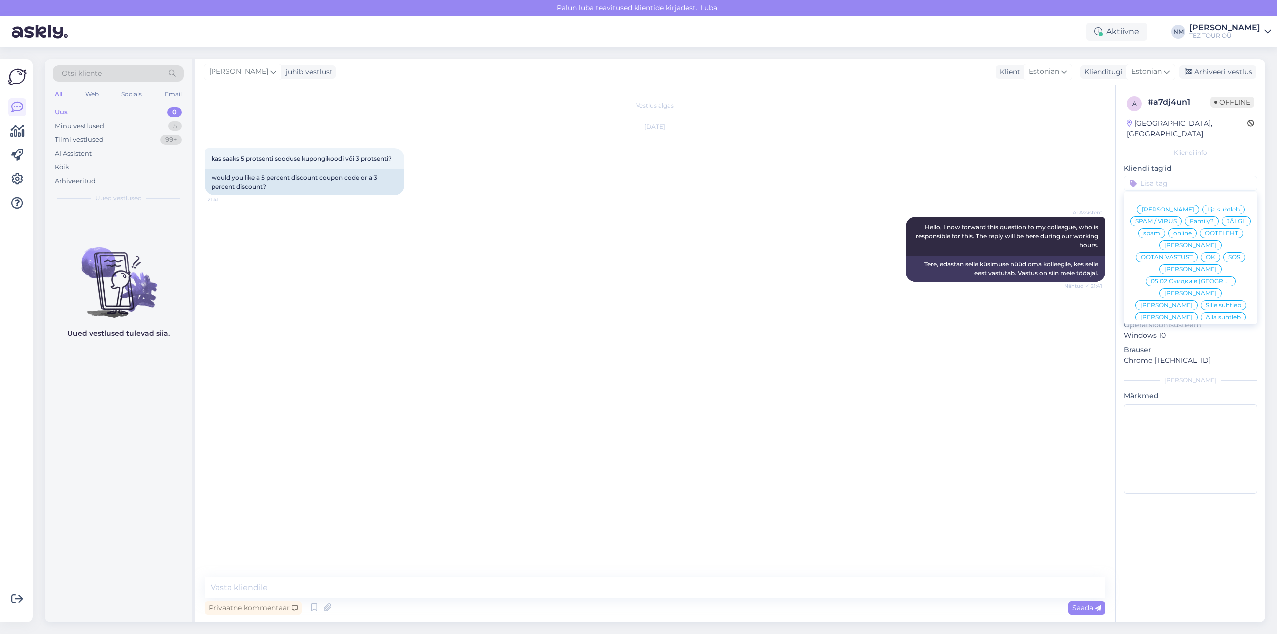
click at [1187, 338] on span "[PERSON_NAME]" at bounding box center [1190, 341] width 52 height 6
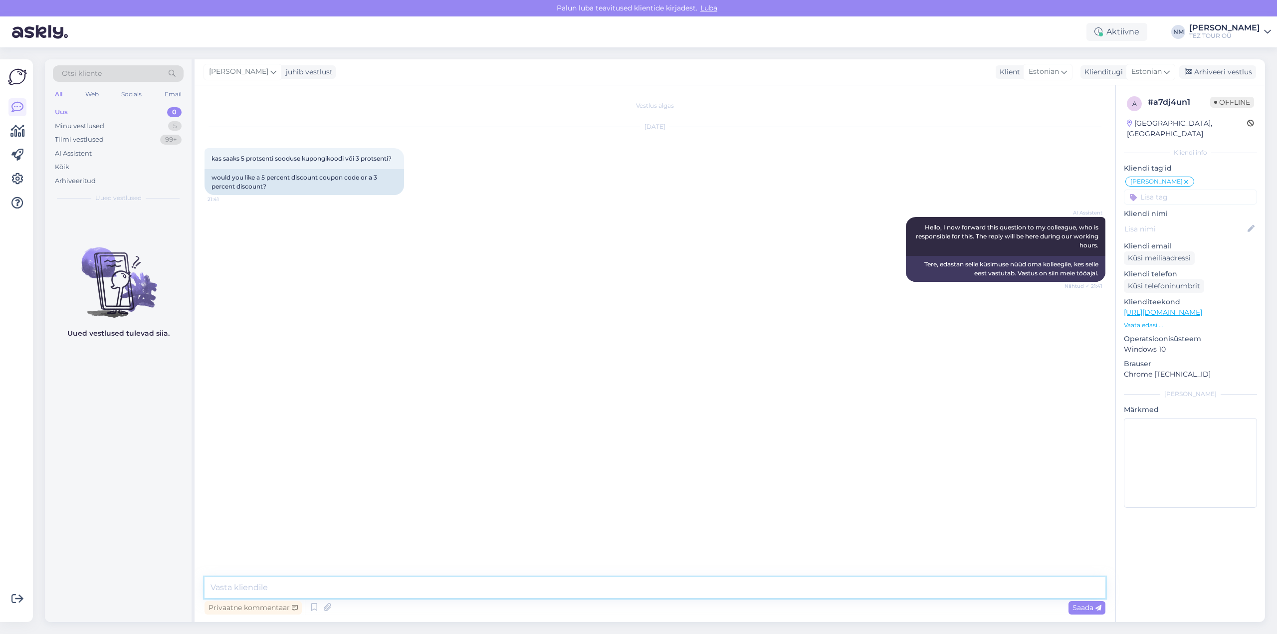
click at [231, 587] on textarea at bounding box center [654, 587] width 901 height 21
type textarea "[PERSON_NAME]"
type textarea "Tere! Täname Teid pöördumise eest."
type textarea "Kõik võimalikud soodustused on juba arvestatud süsteemis ja mingi lisasoodustus…"
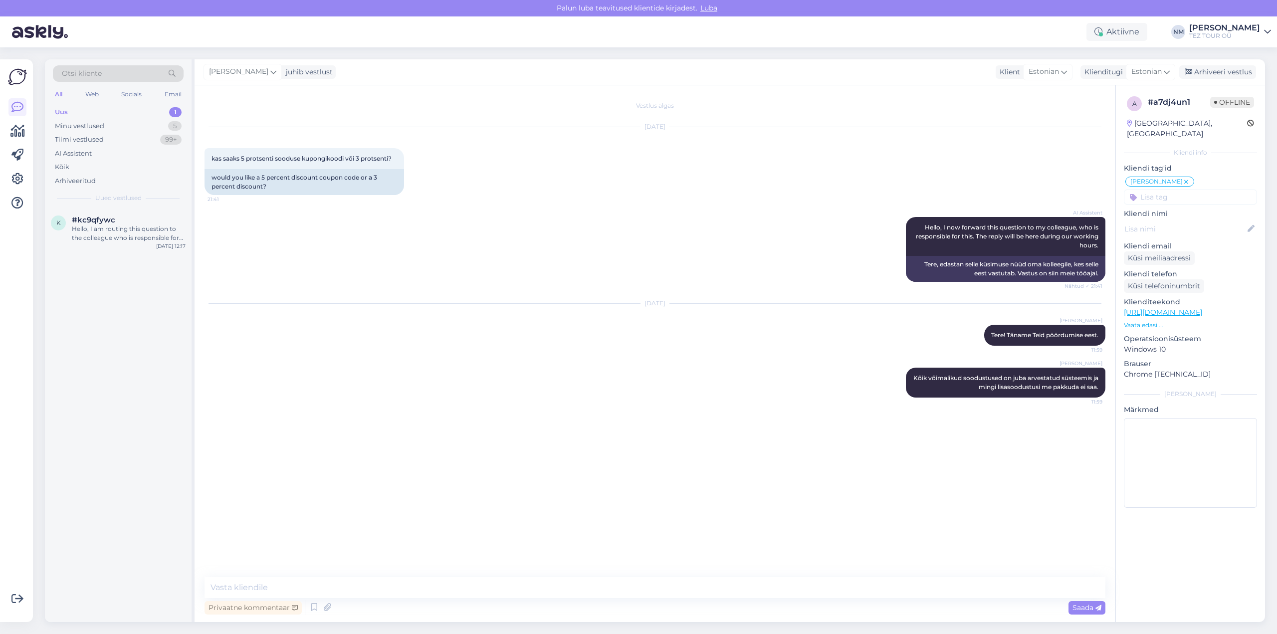
click at [171, 111] on div "1" at bounding box center [175, 112] width 12 height 10
click at [136, 235] on div "Hello, I am routing this question to the colleague who is responsible for this …" at bounding box center [129, 233] width 114 height 18
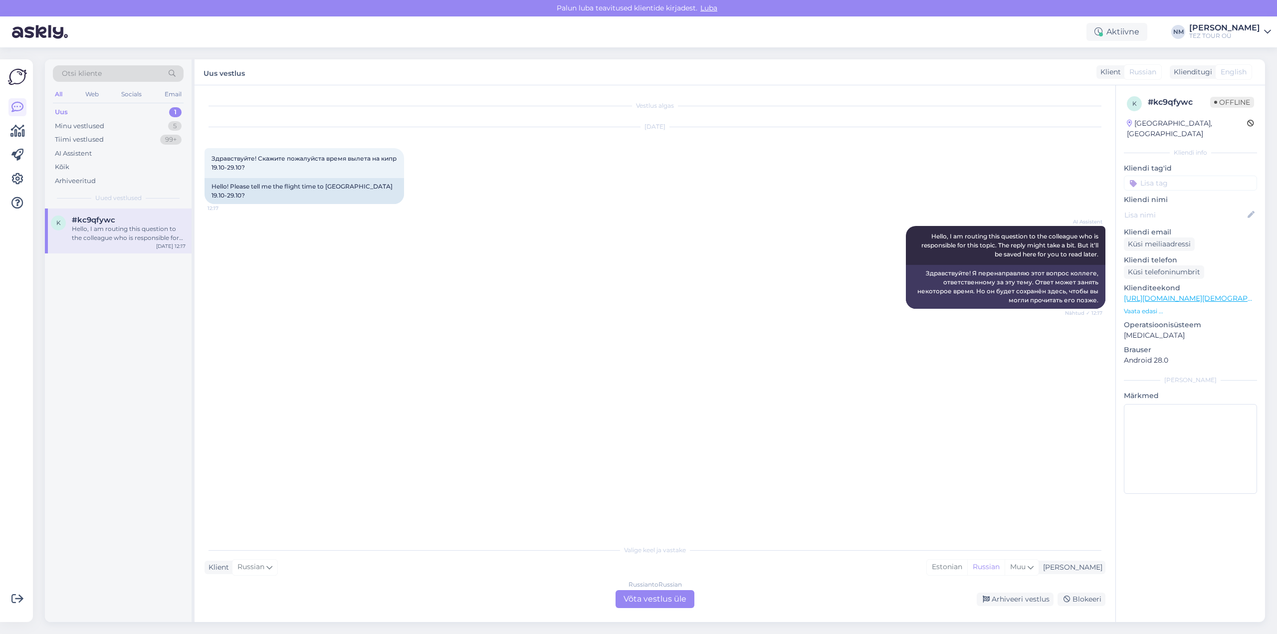
click at [667, 597] on div "Russian to Russian Võta vestlus üle" at bounding box center [654, 599] width 79 height 18
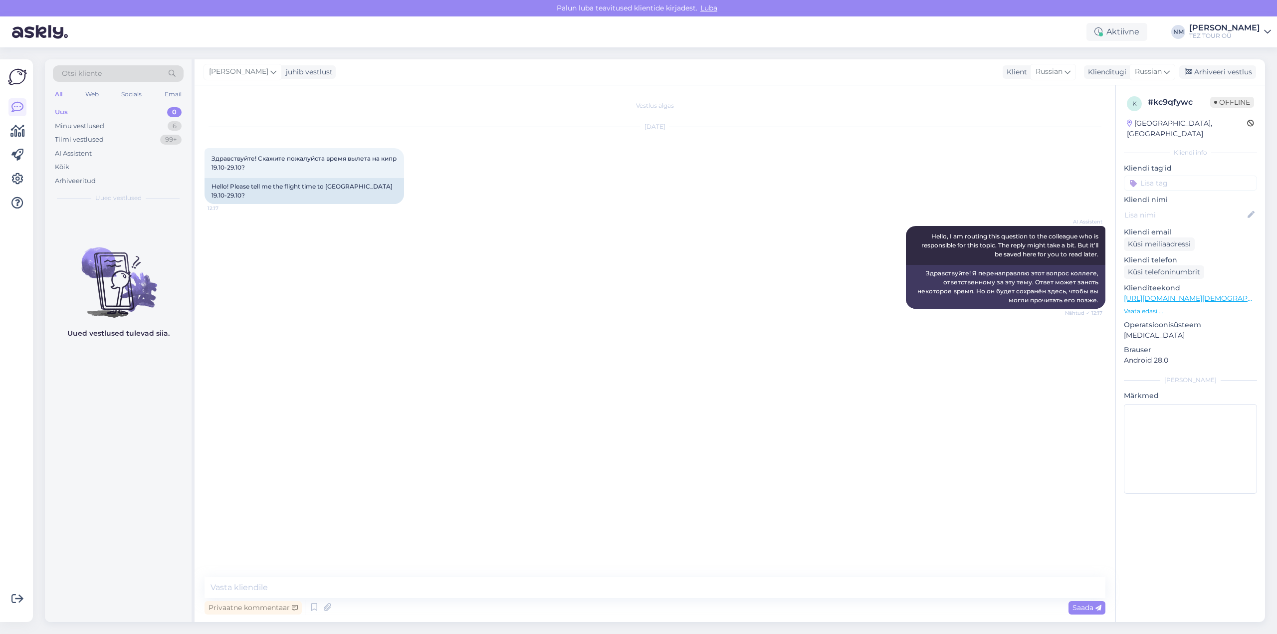
click at [1170, 176] on input at bounding box center [1189, 183] width 133 height 15
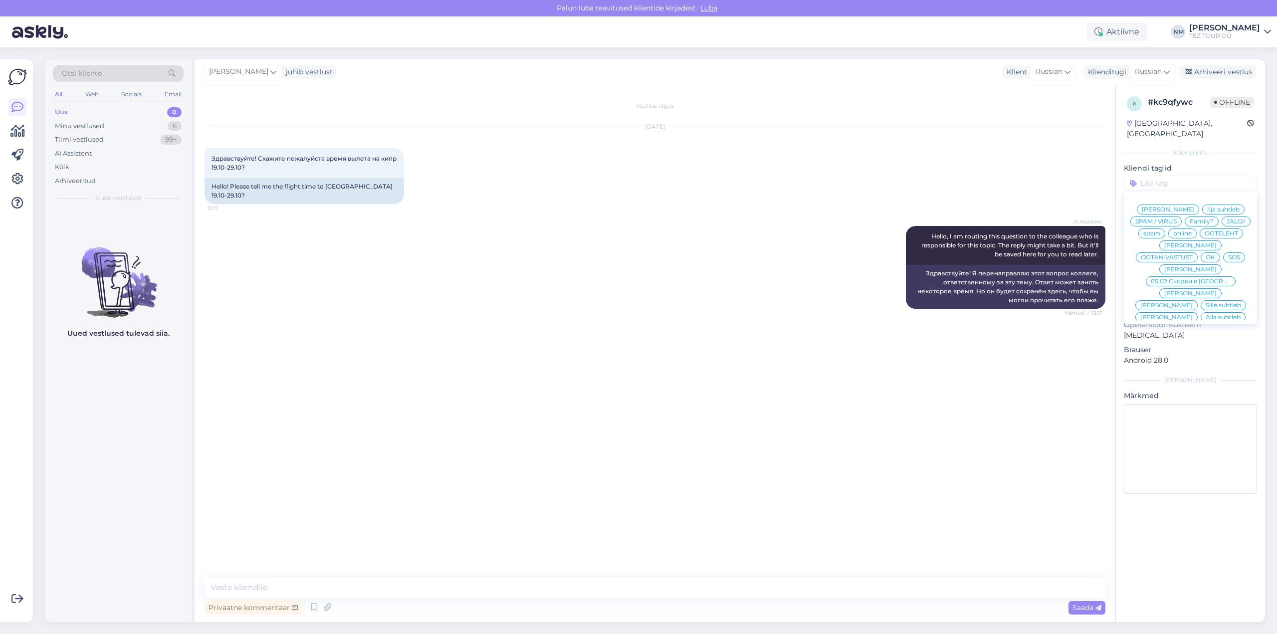
drag, startPoint x: 1184, startPoint y: 271, endPoint x: 1179, endPoint y: 270, distance: 5.1
click at [1185, 338] on span "[PERSON_NAME]" at bounding box center [1190, 341] width 52 height 6
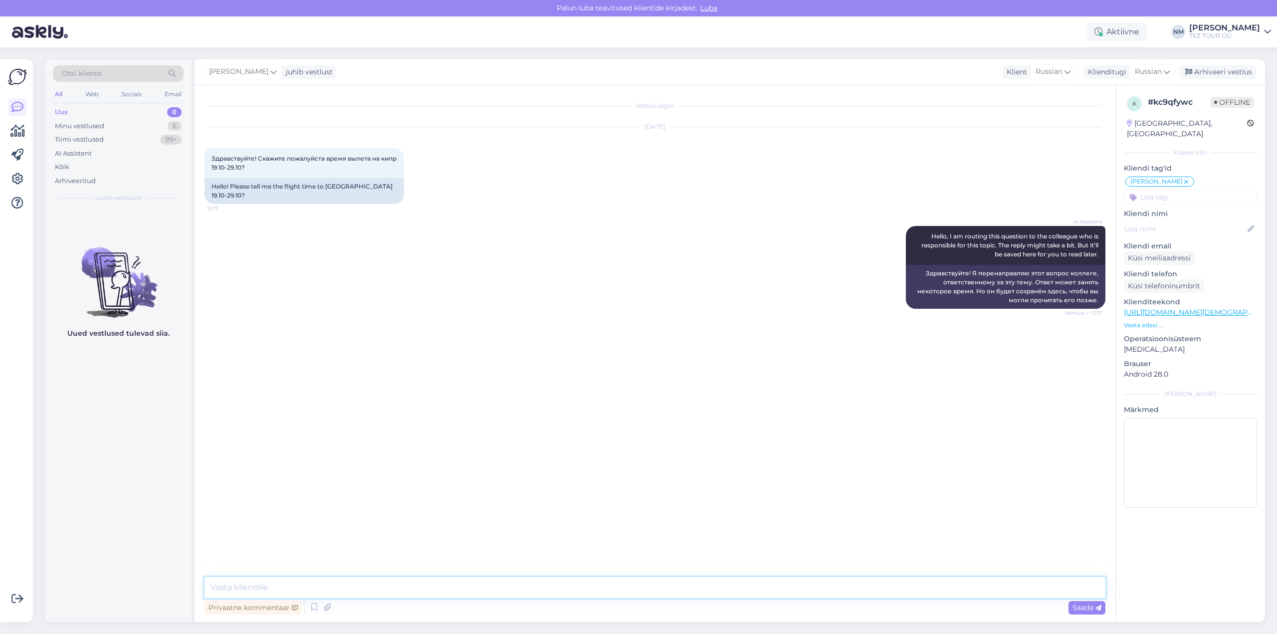
click at [267, 580] on textarea at bounding box center [654, 587] width 901 height 21
click at [360, 587] on textarea "Добрый день! Благодарим Вас за оьращение" at bounding box center [654, 587] width 901 height 21
click at [407, 586] on textarea "Добрый день! Благодарим Вас за обращение" at bounding box center [654, 587] width 901 height 21
type textarea "Добрый день! Благодарим Вас за обращение."
click at [229, 588] on textarea at bounding box center [654, 587] width 901 height 21
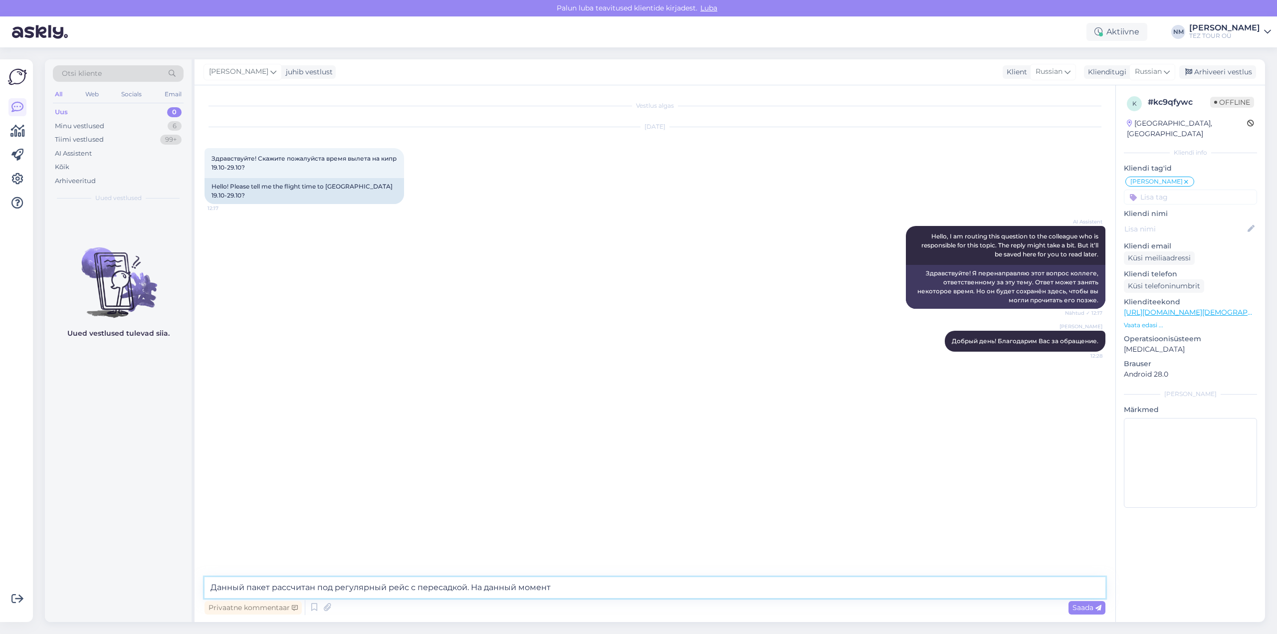
click at [465, 586] on textarea "Данный пакет рассчитан под регулярный рейс с пересадкой. На данный момент" at bounding box center [654, 587] width 901 height 21
click at [536, 585] on textarea "Данный пакет рассчитан под регулярный рейс с пересадкой, поэтому время может бы…" at bounding box center [654, 587] width 901 height 21
click at [668, 586] on textarea "Данный пакет рассчитан под регулярный рейс с пересадкой, поэтому время вылетов …" at bounding box center [654, 587] width 901 height 21
click at [718, 587] on textarea "Данный пакет рассчитан под регулярный рейс с пересадкой, поэтому время вылетов …" at bounding box center [654, 587] width 901 height 21
click at [736, 585] on textarea "Данный пакет рассчитан под регулярный рейс с пересадкой, поэтому время вылетов …" at bounding box center [654, 587] width 901 height 21
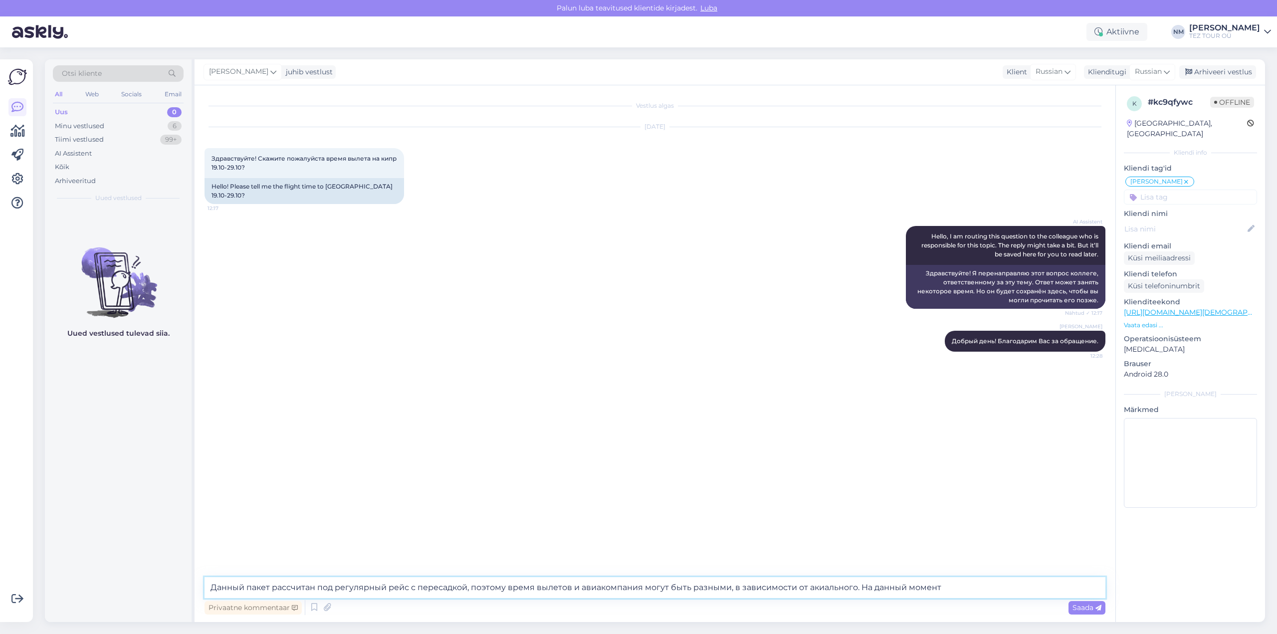
click at [820, 588] on textarea "Данный пакет рассчитан под регулярный рейс с пересадкой, поэтому время вылетов …" at bounding box center [654, 587] width 901 height 21
click at [856, 586] on textarea "Данный пакет рассчитан под регулярный рейс с пересадкой, поэтому время вылетов …" at bounding box center [654, 587] width 901 height 21
click at [860, 586] on textarea "Данный пакет рассчитан под регулярный рейс с пересадкой, поэтому время вылетов …" at bounding box center [654, 587] width 901 height 21
click at [1083, 584] on textarea "Данный пакет рассчитан под регулярный рейс с пересадкой, поэтому время вылетов …" at bounding box center [654, 587] width 901 height 21
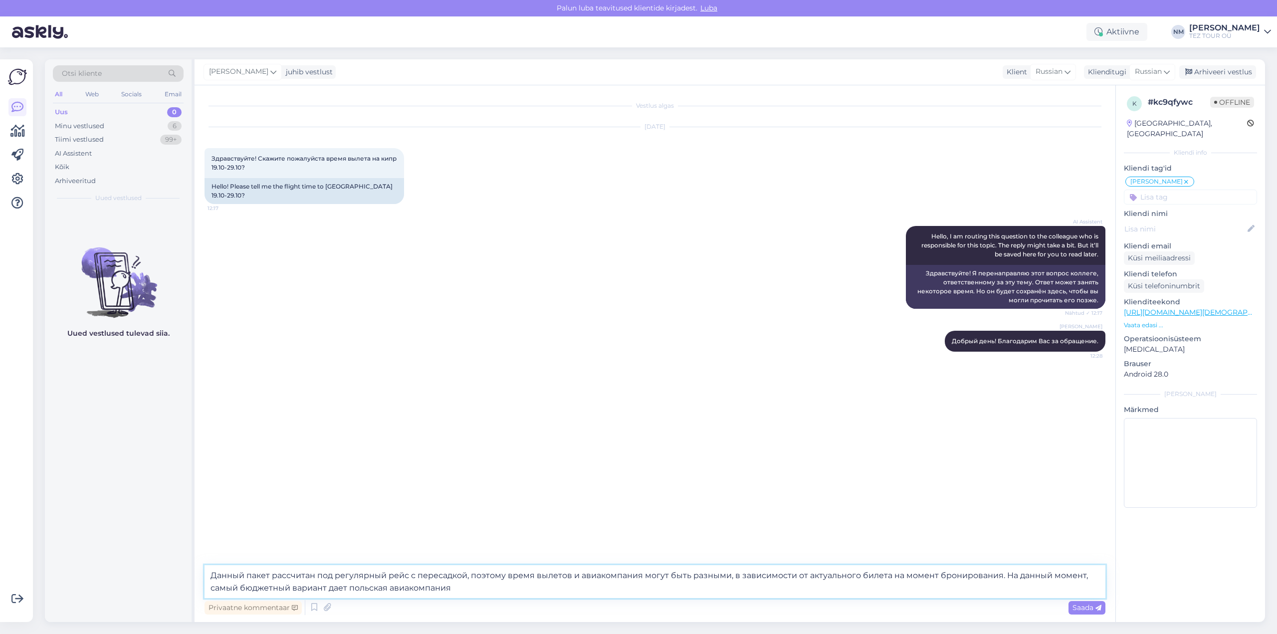
click at [480, 582] on textarea "Данный пакет рассчитан под регулярный рейс с пересадкой, поэтому время вылетов …" at bounding box center [654, 581] width 901 height 33
type textarea "Данный пакет рассчитан под регулярный рейс с пересадкой, поэтому время вылетов …"
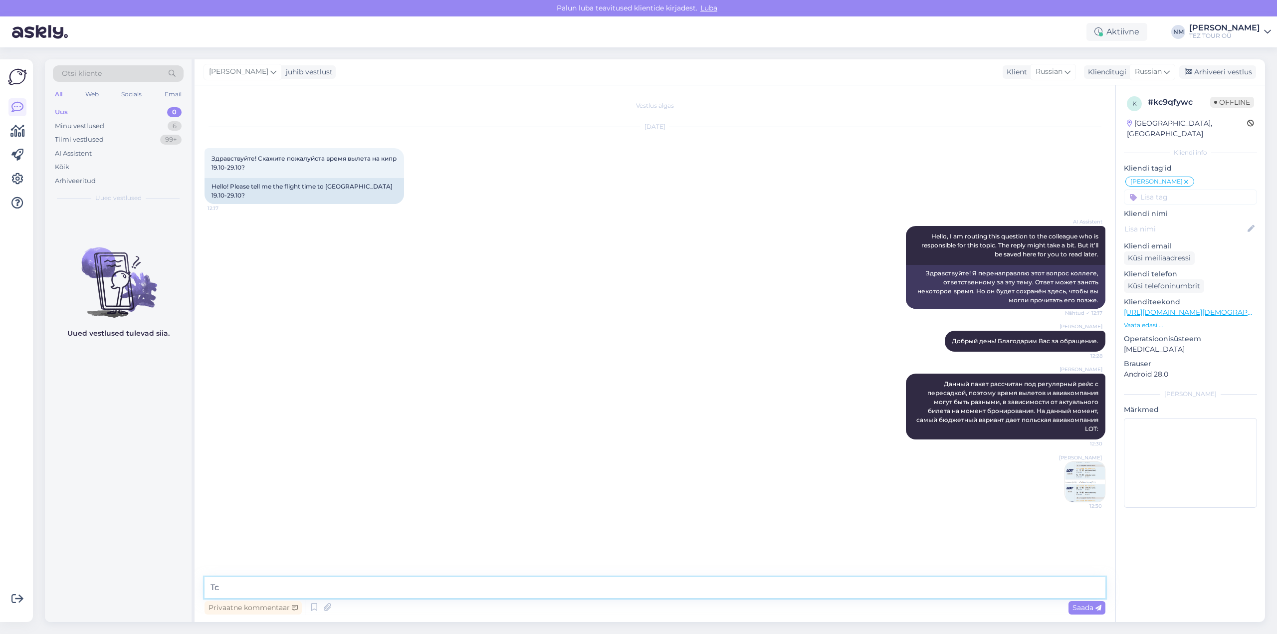
type textarea "T"
type textarea "Есть еще вариант с авиакомпанией Air Baltic, но он на 491 евро ( на момент ) до…"
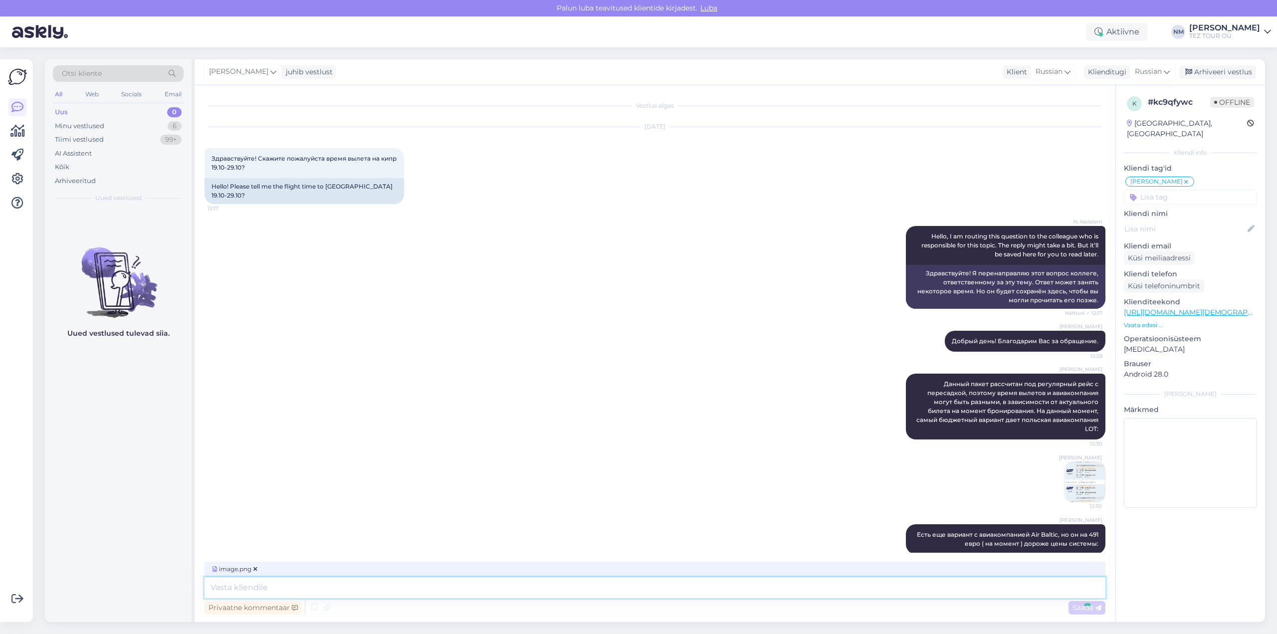
scroll to position [51, 0]
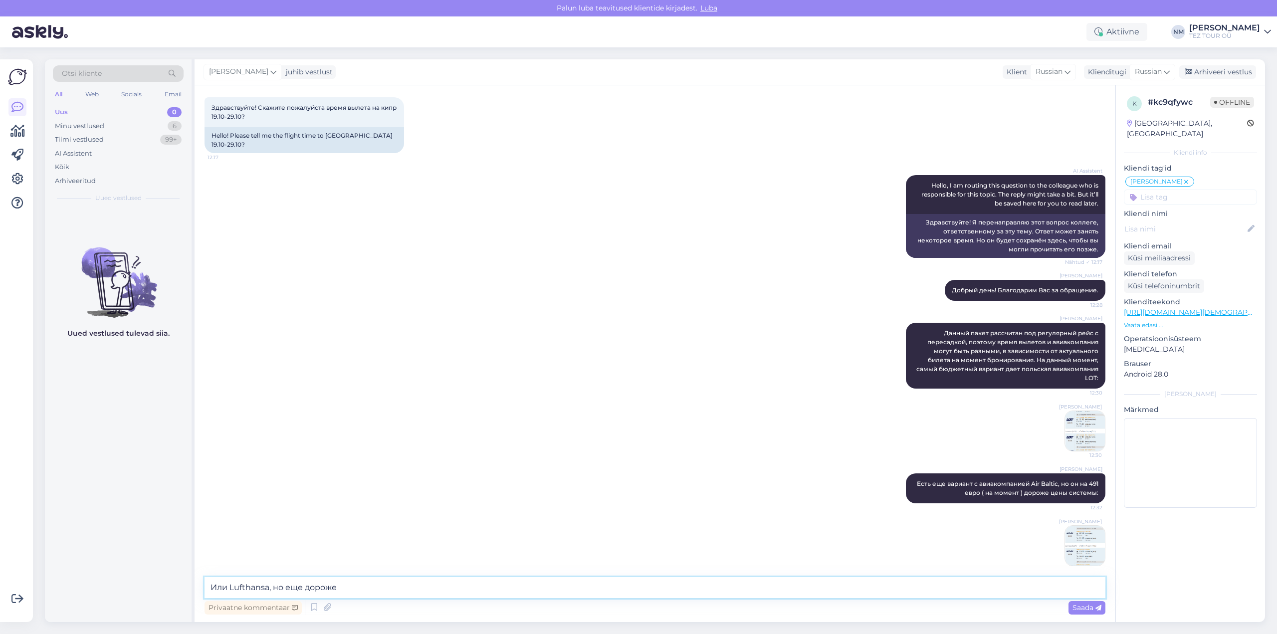
type textarea "Или Lufthansa, но еще дороже."
